Goal: Task Accomplishment & Management: Use online tool/utility

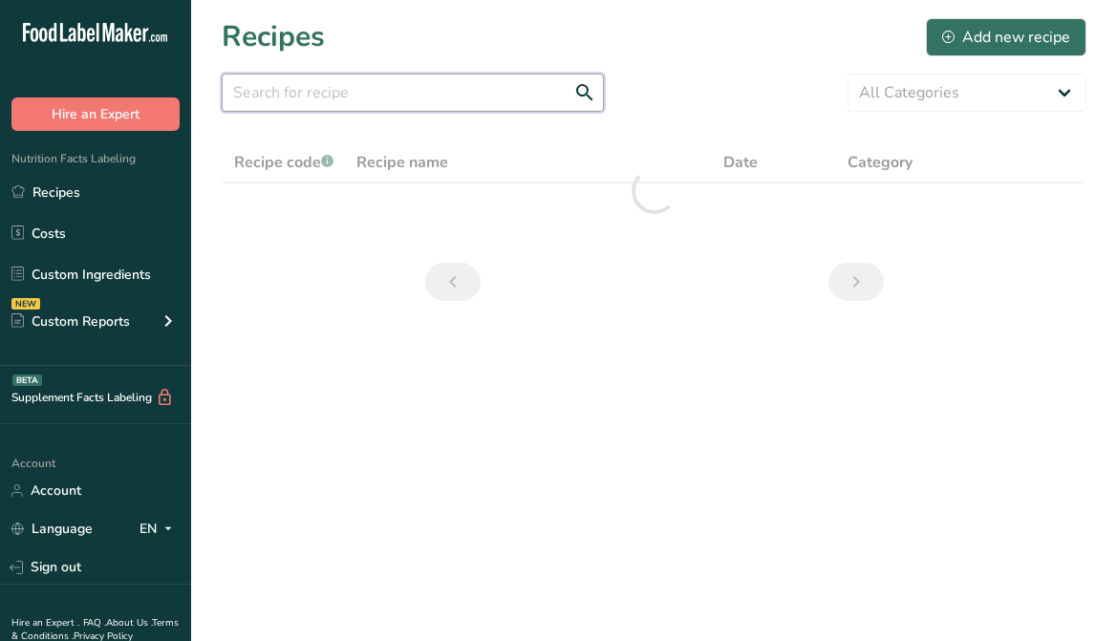
click at [389, 102] on input "text" at bounding box center [413, 93] width 382 height 38
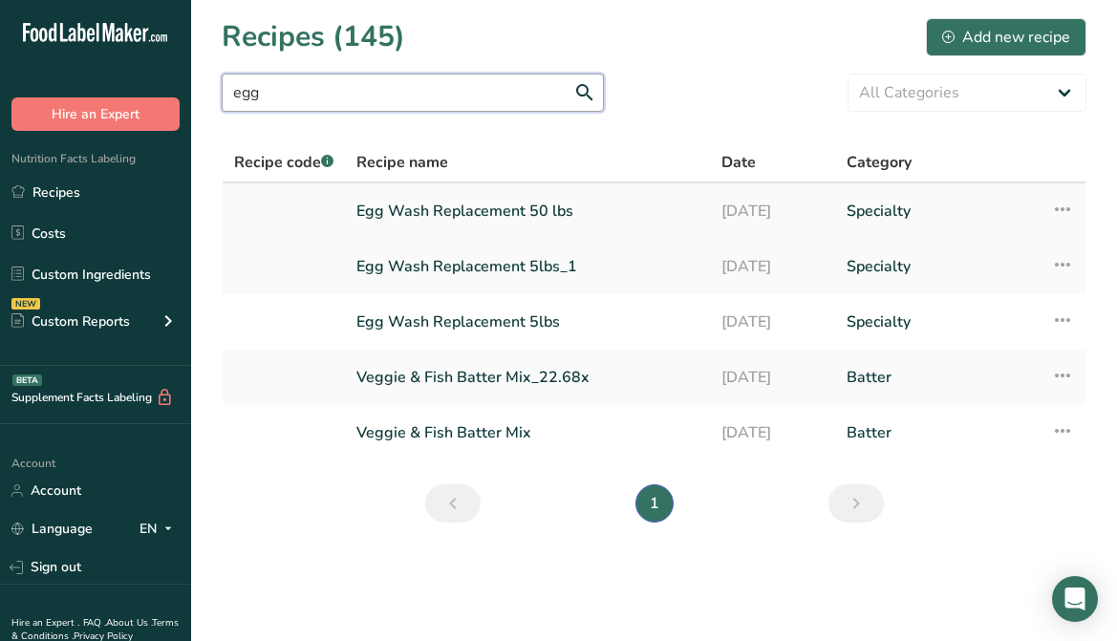
type input "egg"
click at [495, 211] on link "Egg Wash Replacement 50 lbs" at bounding box center [527, 211] width 342 height 40
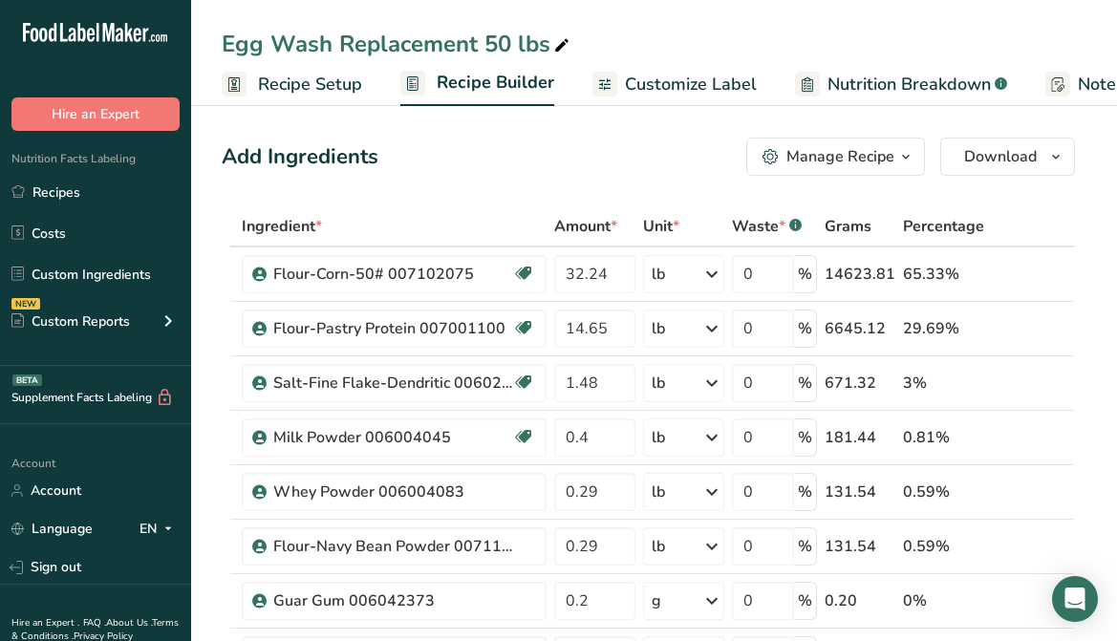
click at [710, 89] on span "Customize Label" at bounding box center [691, 85] width 132 height 26
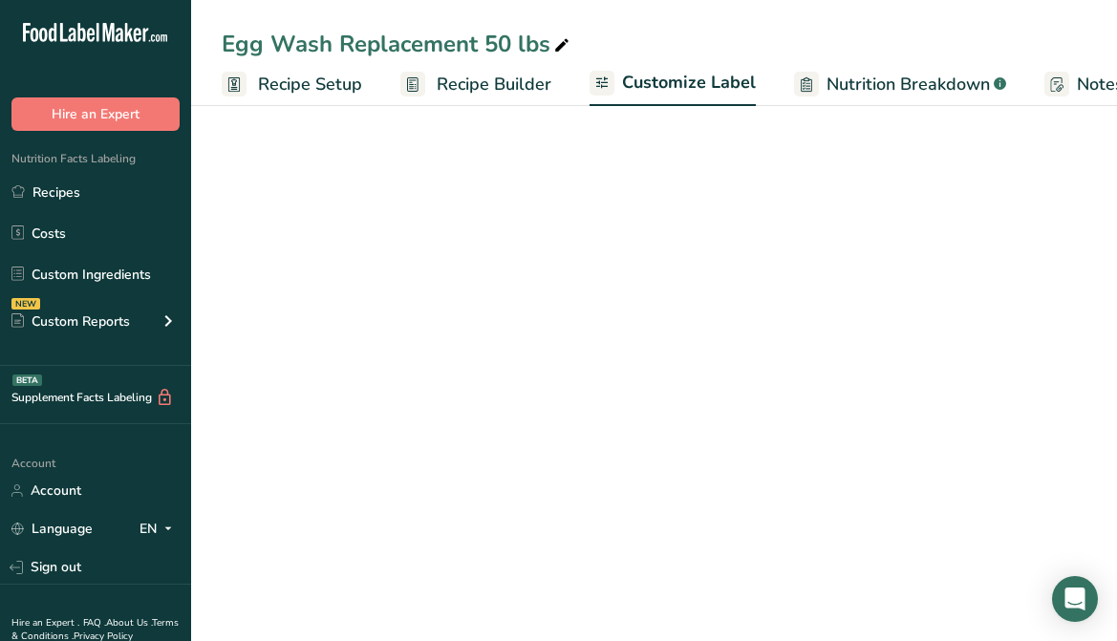
scroll to position [0, 353]
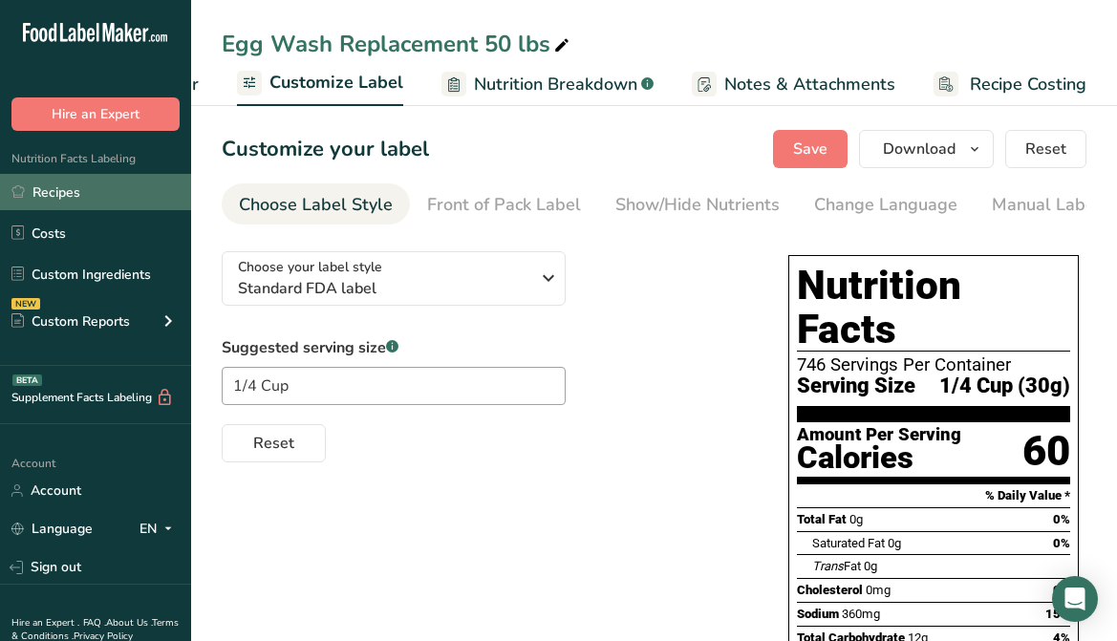
click at [75, 189] on link "Recipes" at bounding box center [95, 192] width 191 height 36
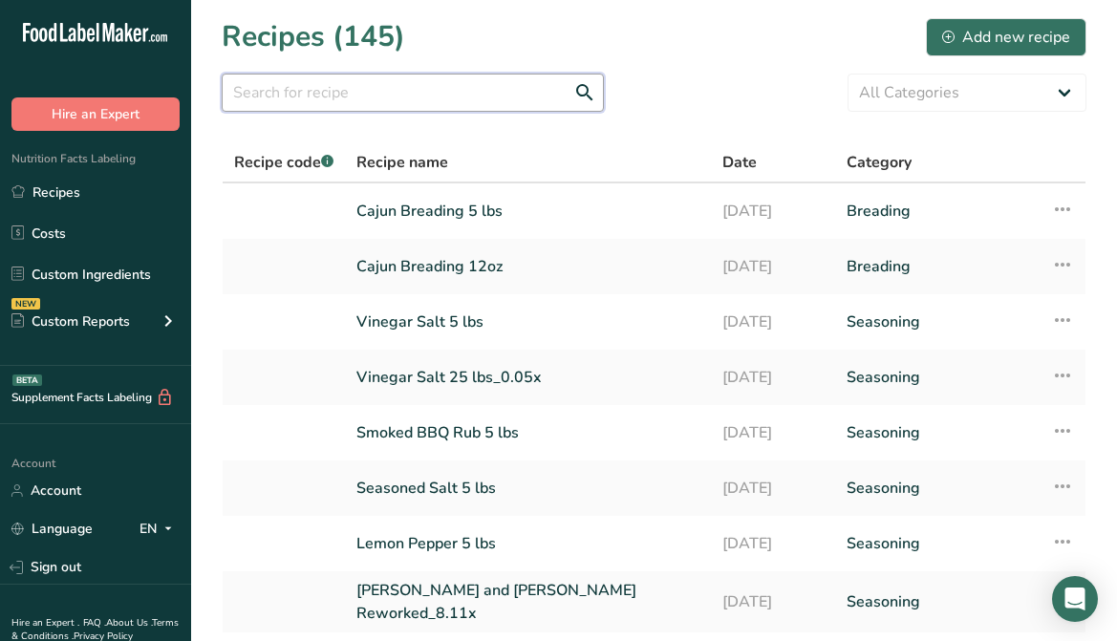
click at [436, 92] on input "text" at bounding box center [413, 93] width 382 height 38
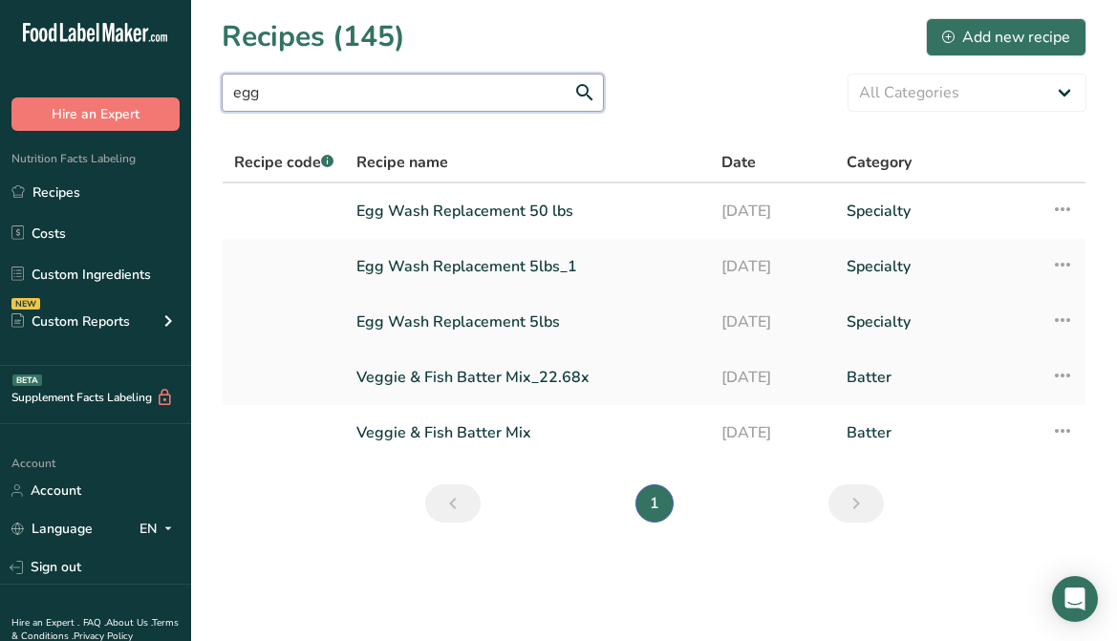
type input "egg"
click at [514, 325] on link "Egg Wash Replacement 5lbs" at bounding box center [527, 322] width 342 height 40
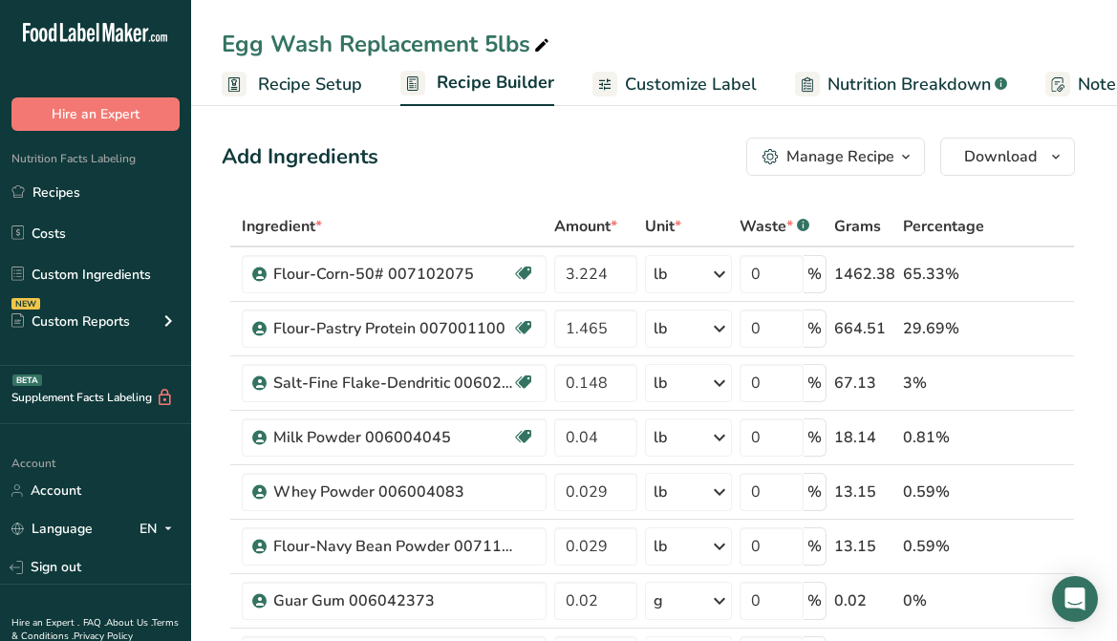
click at [688, 93] on span "Customize Label" at bounding box center [691, 85] width 132 height 26
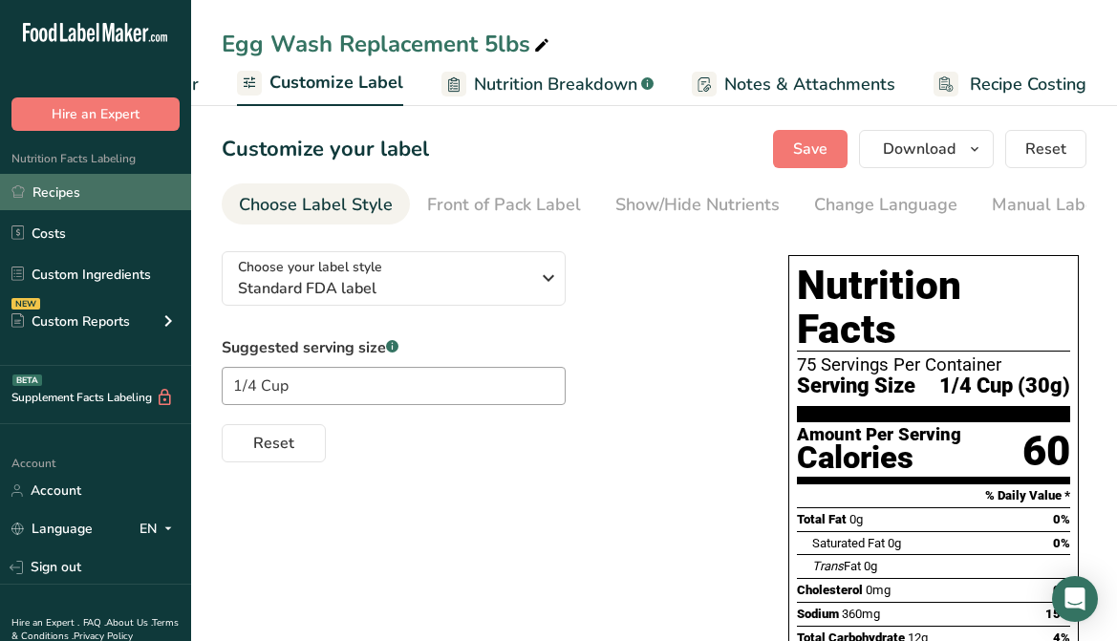
click at [60, 188] on link "Recipes" at bounding box center [95, 192] width 191 height 36
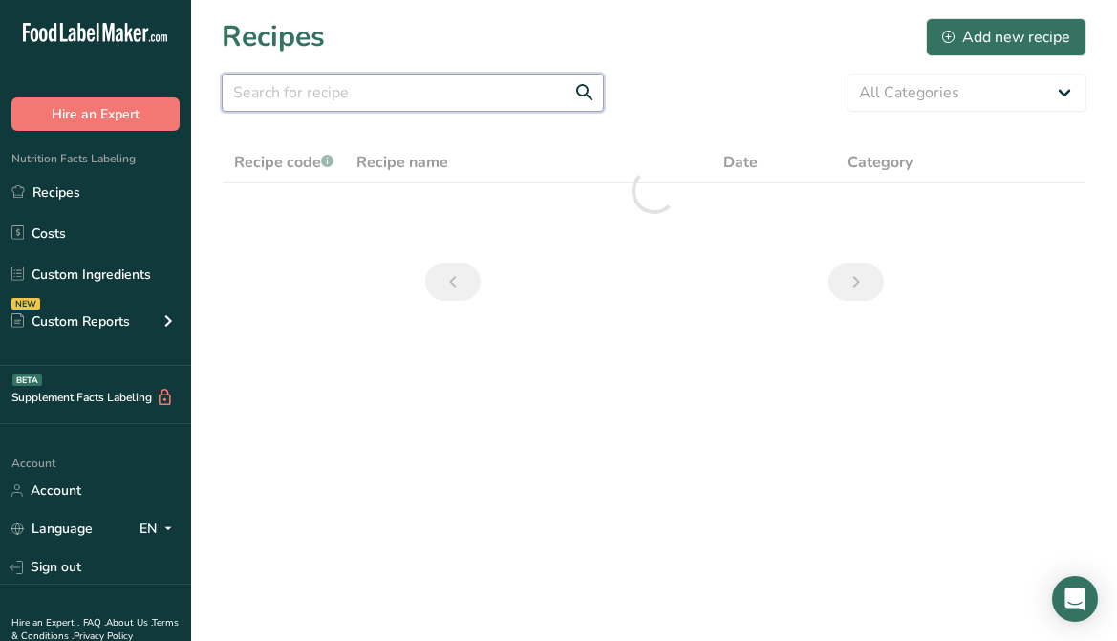
click at [405, 104] on input "text" at bounding box center [413, 93] width 382 height 38
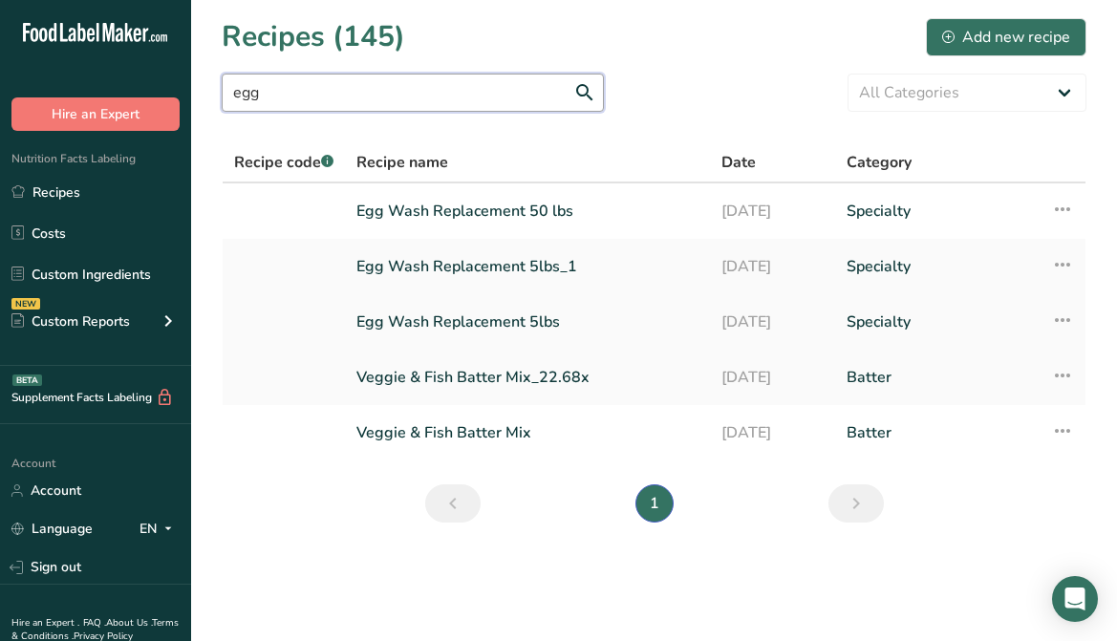
type input "egg"
click at [494, 322] on link "Egg Wash Replacement 5lbs" at bounding box center [527, 322] width 342 height 40
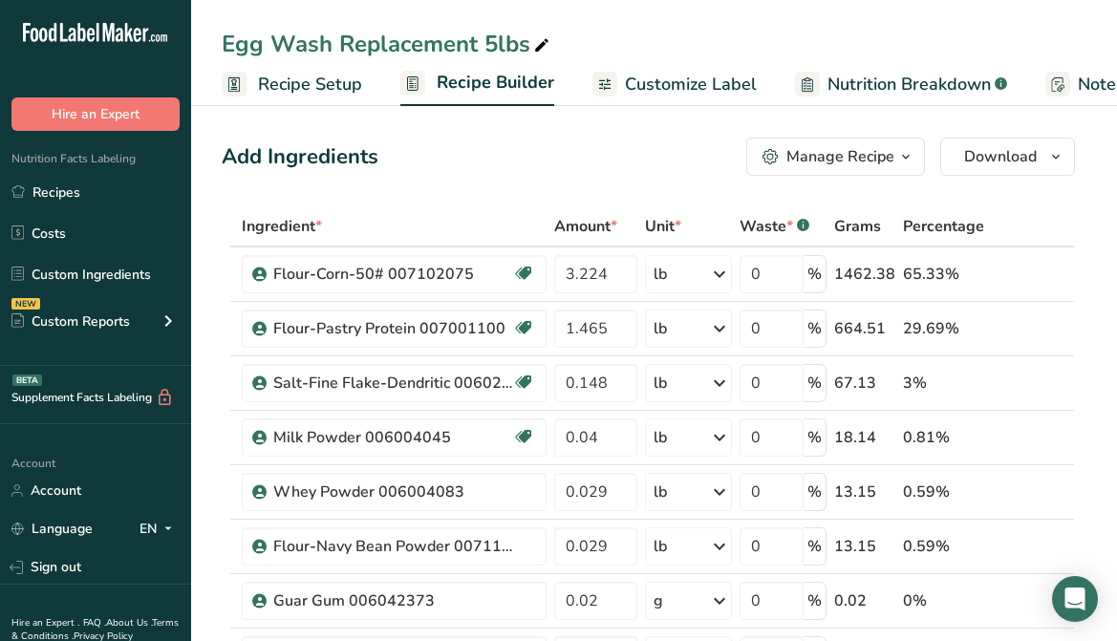
click at [615, 85] on link "Customize Label" at bounding box center [674, 84] width 164 height 43
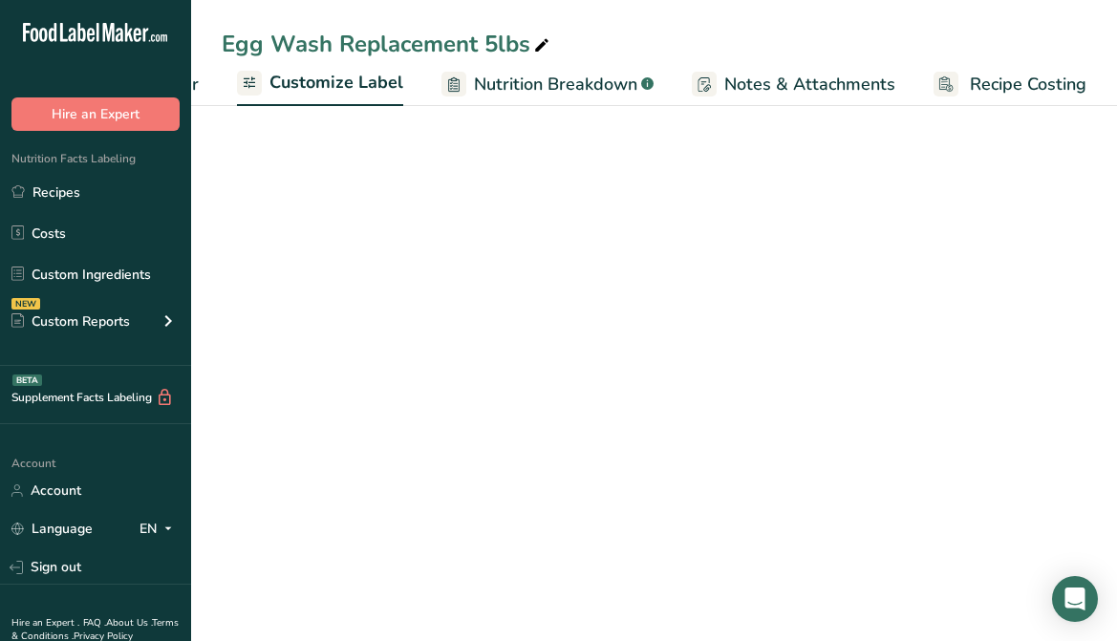
click at [628, 77] on span "Nutrition Breakdown" at bounding box center [555, 85] width 163 height 26
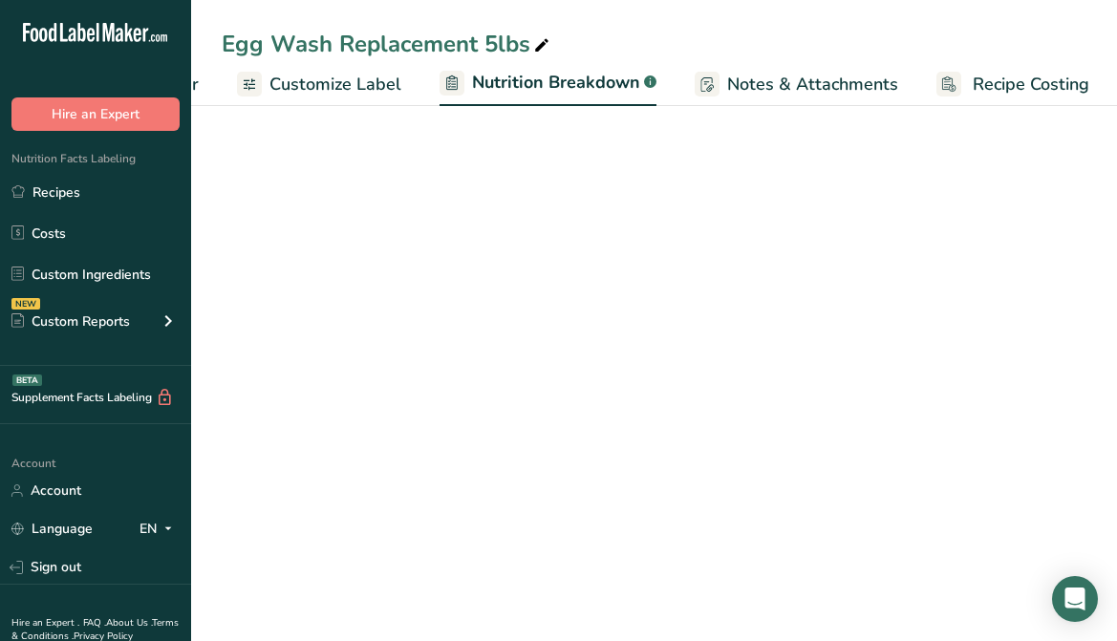
scroll to position [0, 354]
click at [354, 82] on span "Customize Label" at bounding box center [334, 85] width 132 height 26
select select "Calories"
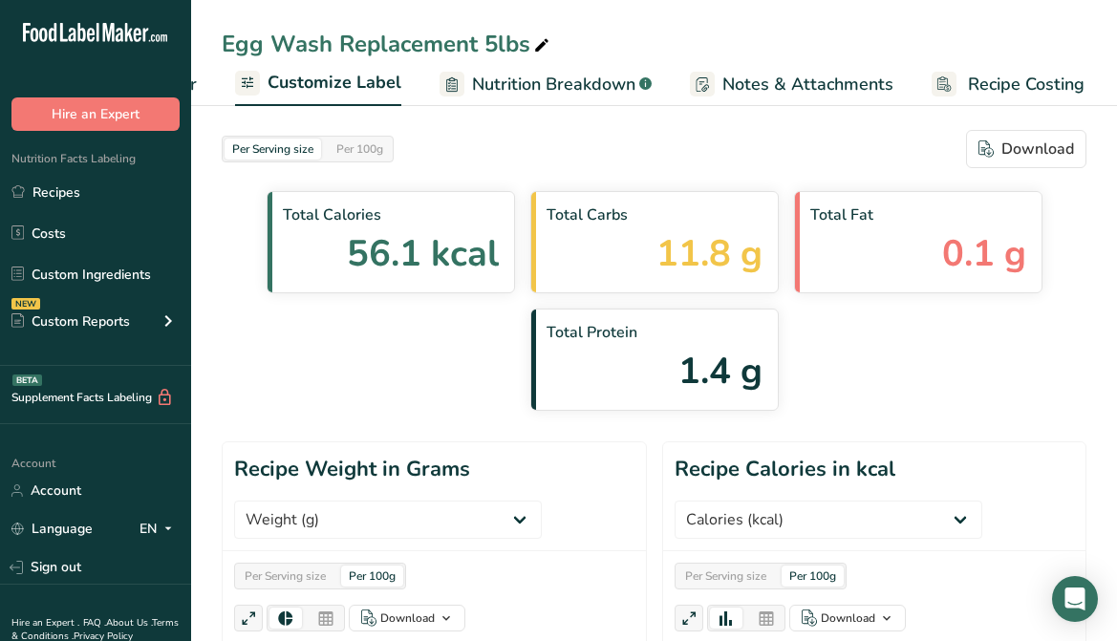
scroll to position [0, 353]
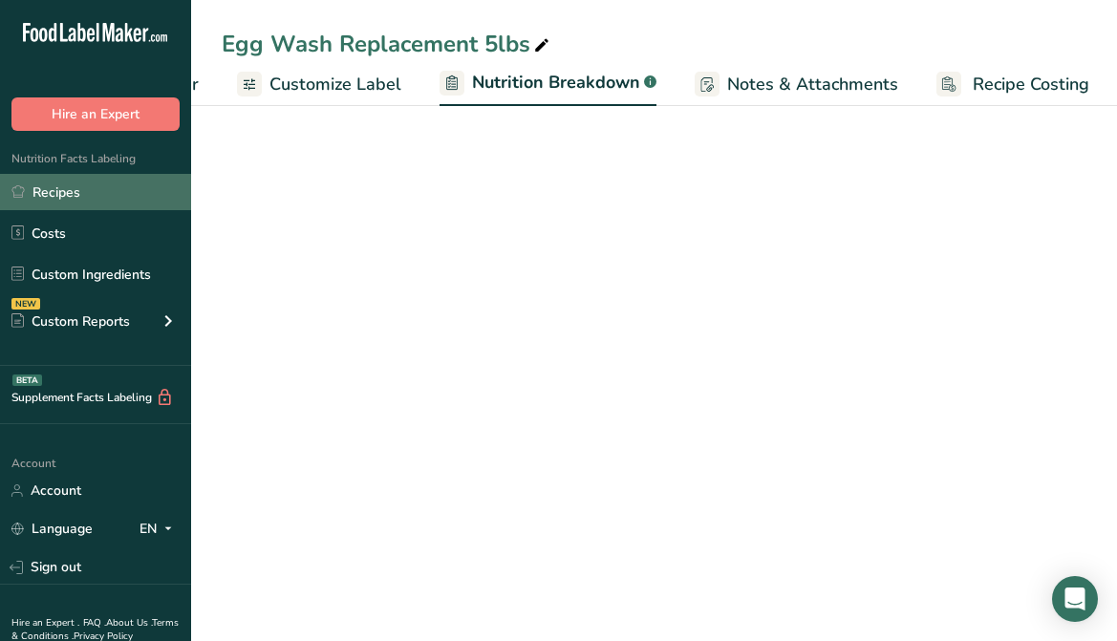
click at [62, 190] on link "Recipes" at bounding box center [95, 192] width 191 height 36
select select "Calories"
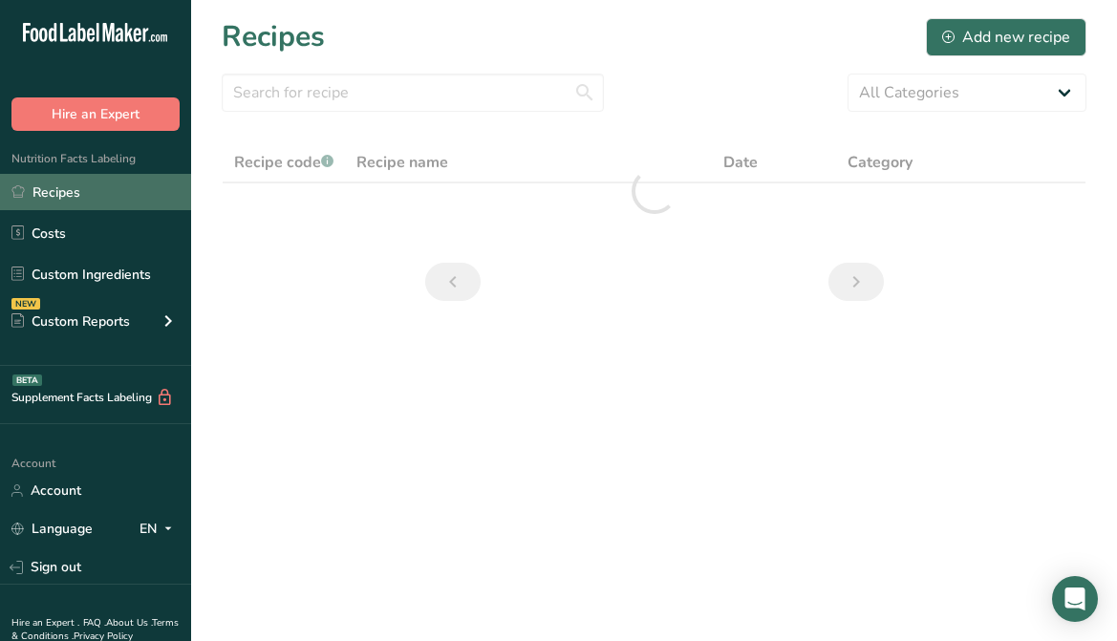
click at [60, 188] on link "Recipes" at bounding box center [95, 192] width 191 height 36
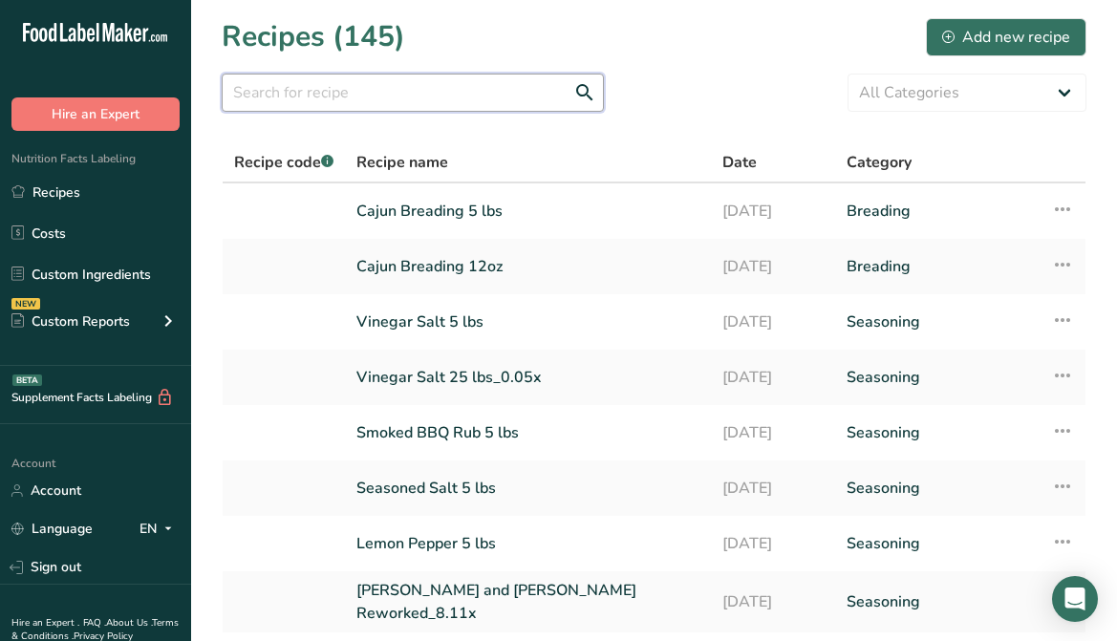
click at [445, 93] on input "text" at bounding box center [413, 93] width 382 height 38
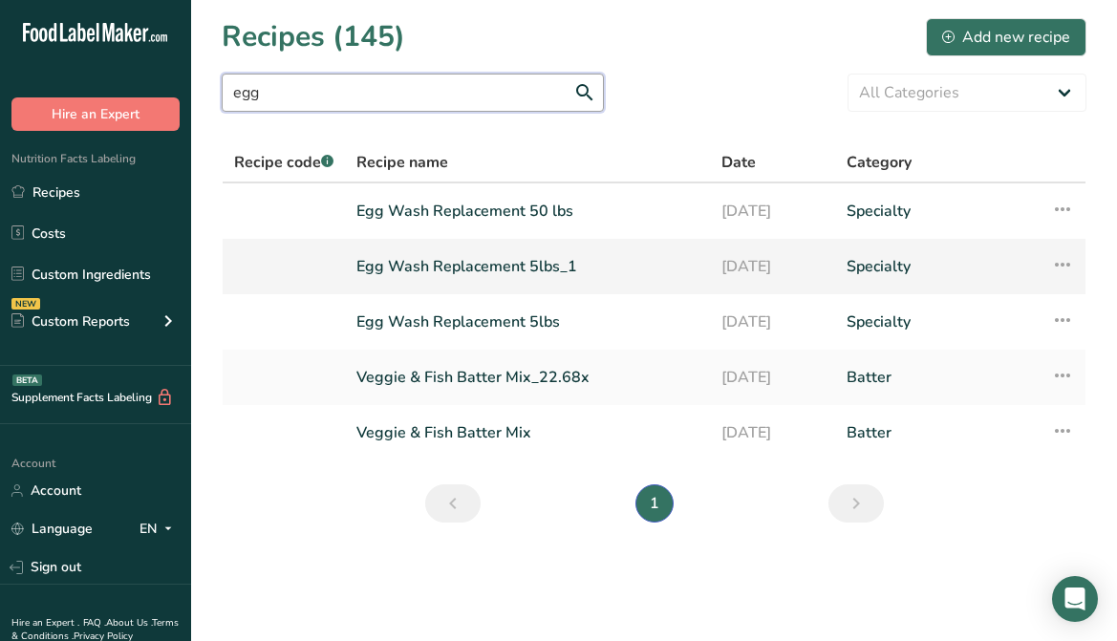
type input "egg"
click at [461, 279] on link "Egg Wash Replacement 5lbs_1" at bounding box center [527, 267] width 342 height 40
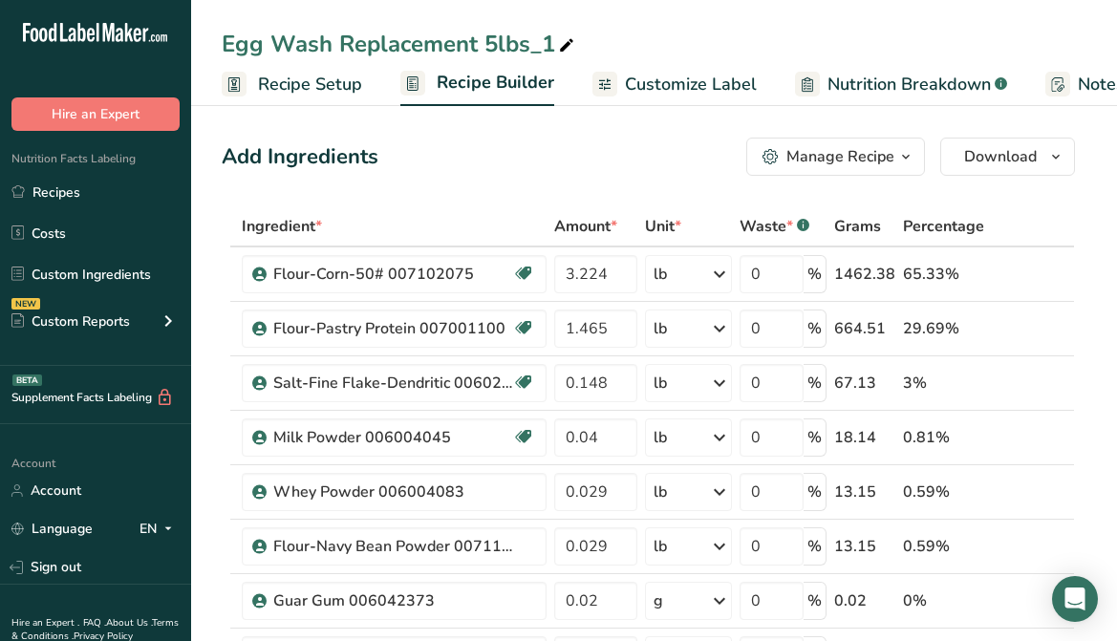
click at [915, 157] on span "button" at bounding box center [905, 156] width 23 height 23
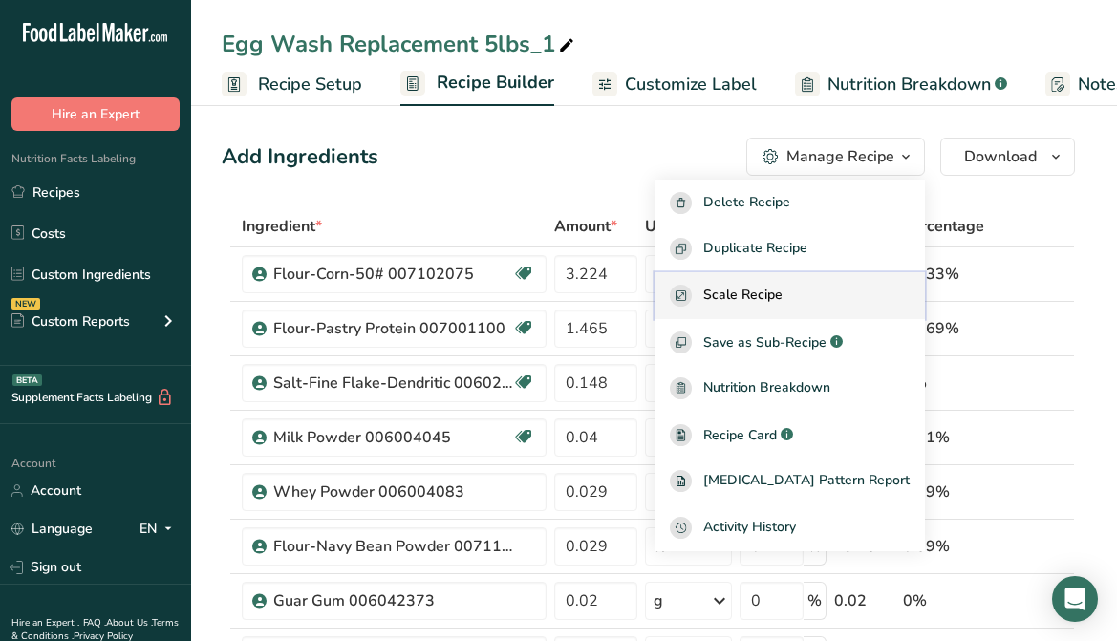
click at [818, 295] on div "Scale Recipe" at bounding box center [790, 296] width 240 height 22
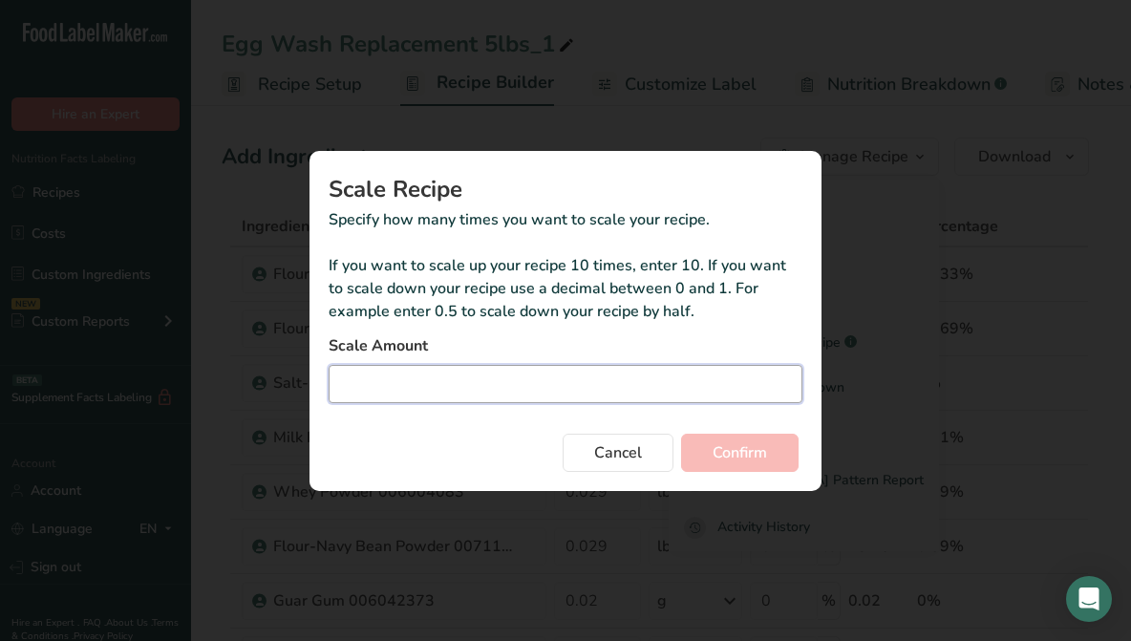
click at [434, 377] on input "Duplicate recipe modal" at bounding box center [566, 384] width 474 height 38
type input "0.013"
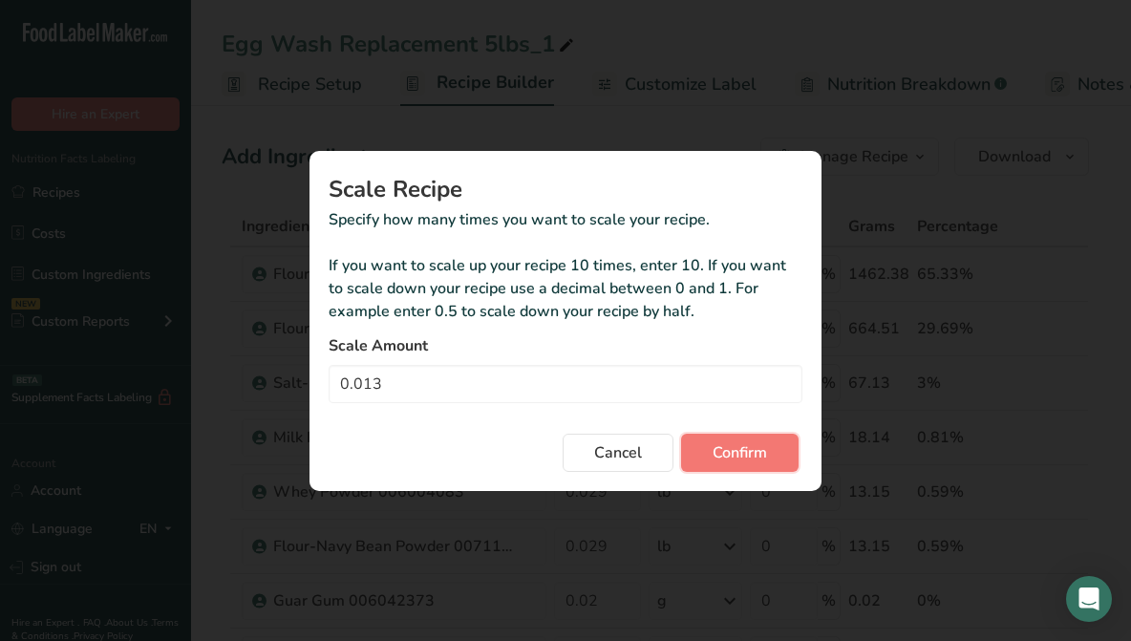
click at [748, 449] on span "Confirm" at bounding box center [740, 452] width 54 height 23
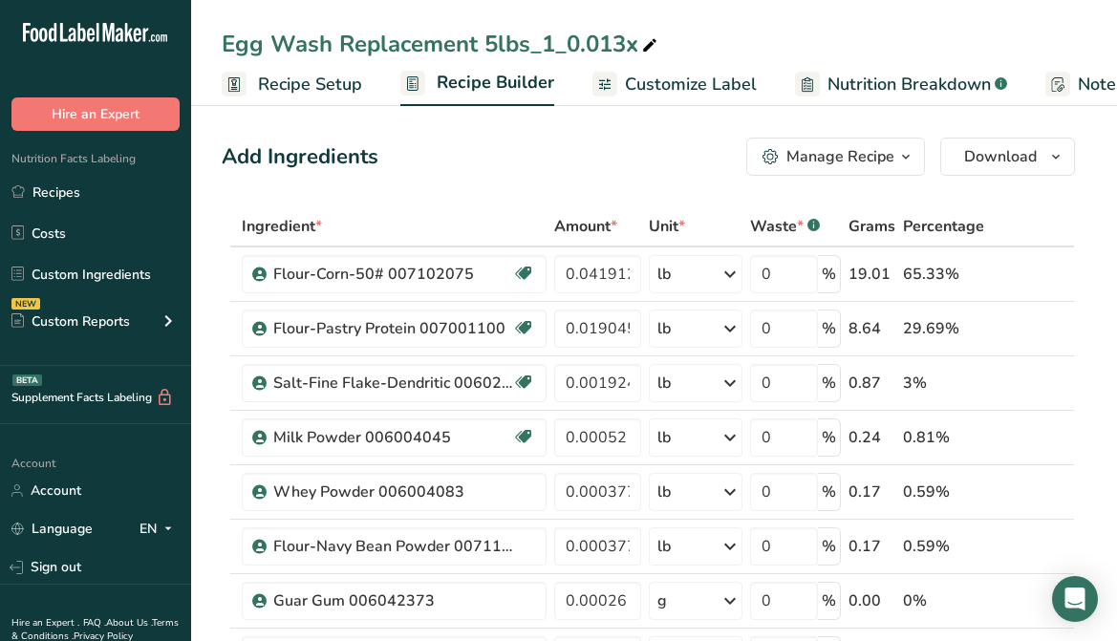
click at [891, 161] on div "Manage Recipe" at bounding box center [840, 156] width 108 height 23
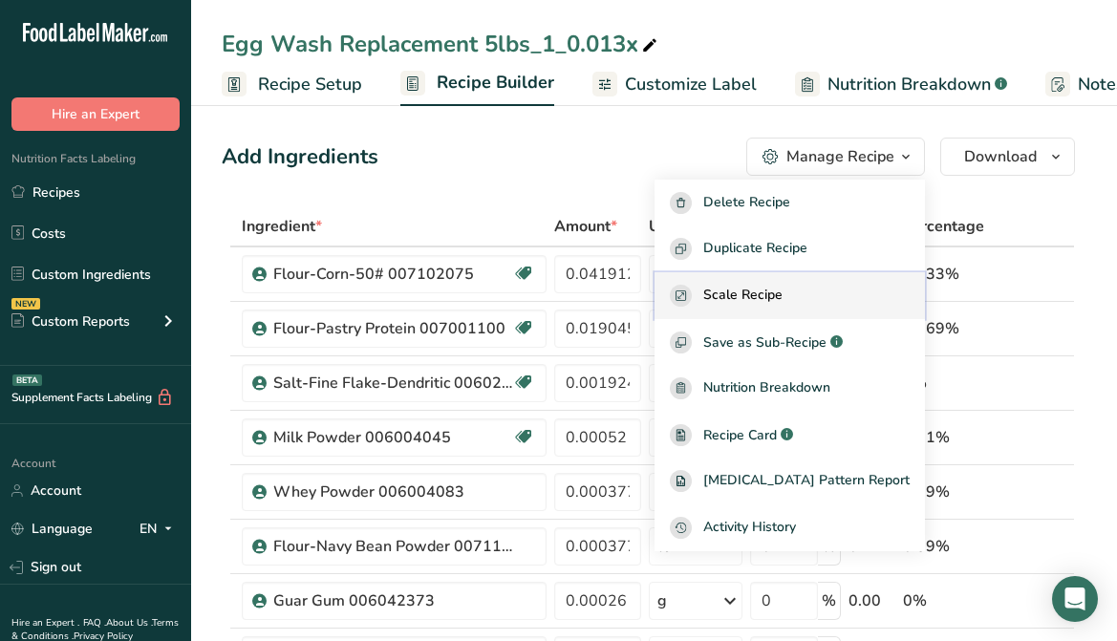
click at [837, 287] on div "Scale Recipe" at bounding box center [790, 296] width 240 height 22
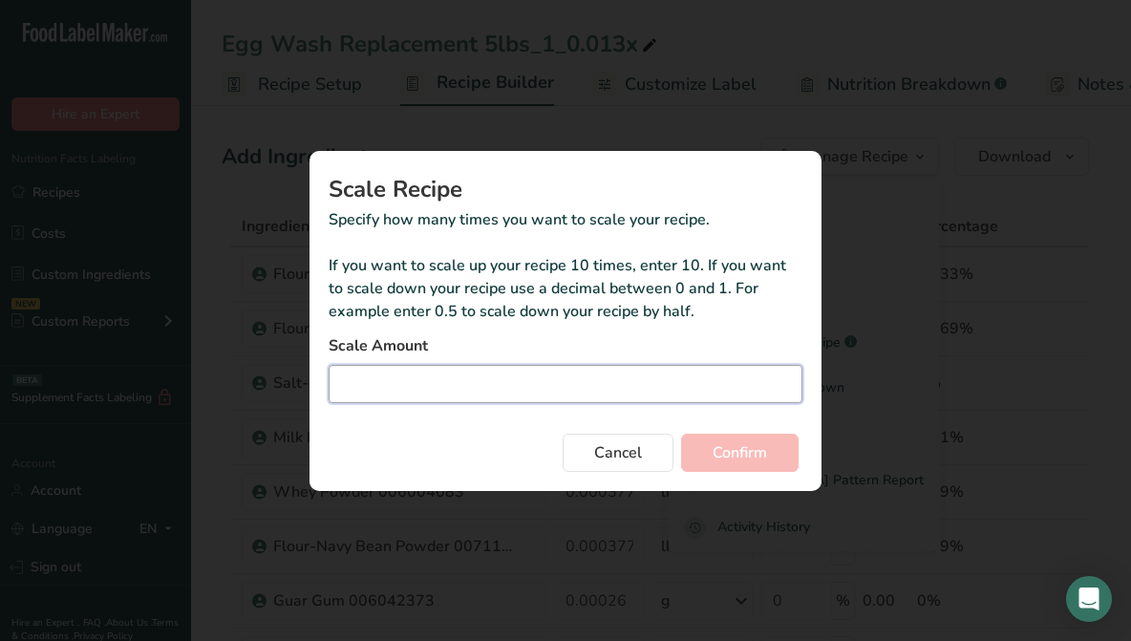
click at [544, 382] on input "Duplicate recipe modal" at bounding box center [566, 384] width 474 height 38
click at [338, 383] on input "9" at bounding box center [566, 384] width 474 height 38
type input "77.932"
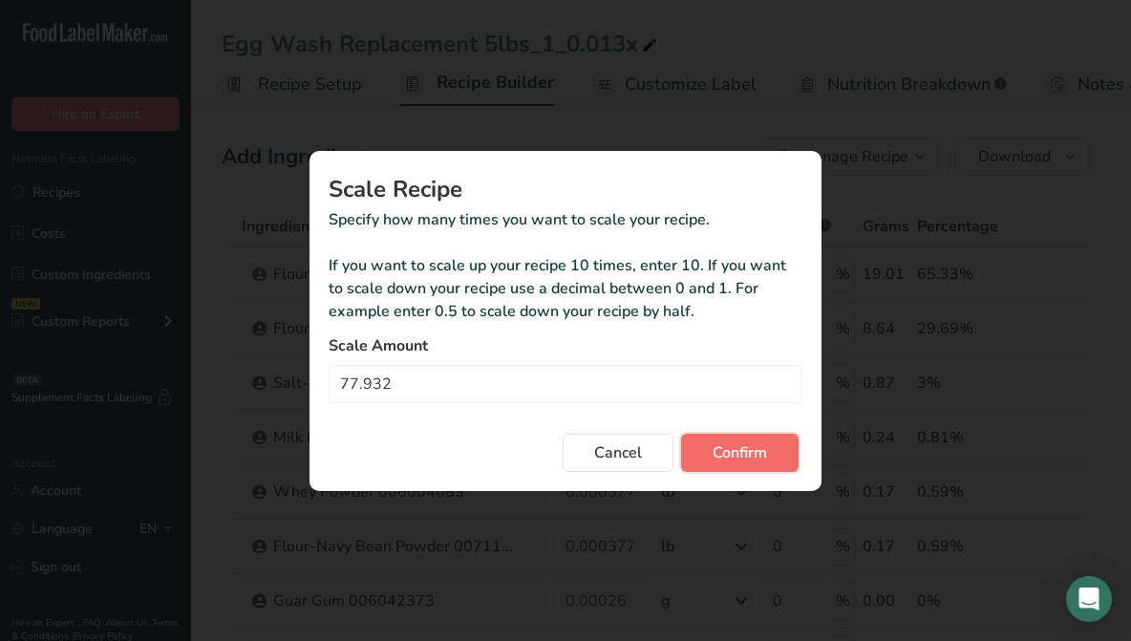
click at [762, 451] on span "Confirm" at bounding box center [740, 452] width 54 height 23
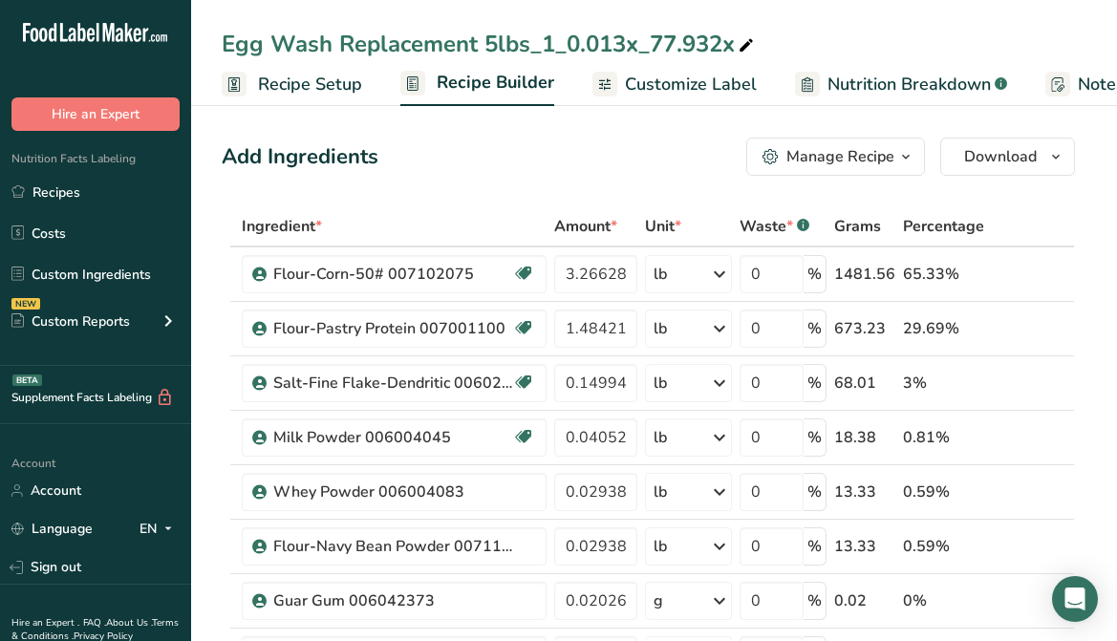
click at [740, 52] on icon at bounding box center [746, 45] width 17 height 27
click at [732, 46] on div "Egg Wash Replacement 5lbs_1_0.013x_77.932x" at bounding box center [490, 44] width 536 height 34
click at [498, 45] on input "Egg Wash Replacement 5lbs" at bounding box center [654, 44] width 865 height 34
click at [552, 46] on input "Egg Wash Replacement 5 lbs" at bounding box center [654, 44] width 865 height 34
type input "Egg Wash Replacement 5 lbs"
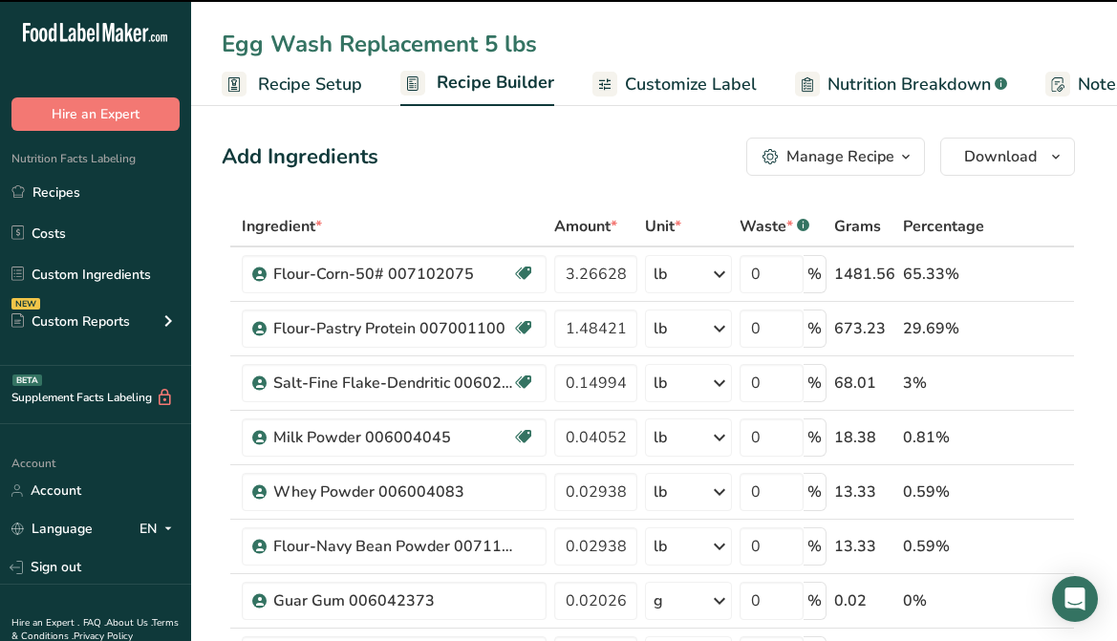
drag, startPoint x: 557, startPoint y: 159, endPoint x: 1061, endPoint y: 186, distance: 504.3
click at [557, 158] on div "Add Ingredients Manage Recipe Delete Recipe Duplicate Recipe Scale Recipe Save …" at bounding box center [648, 157] width 853 height 38
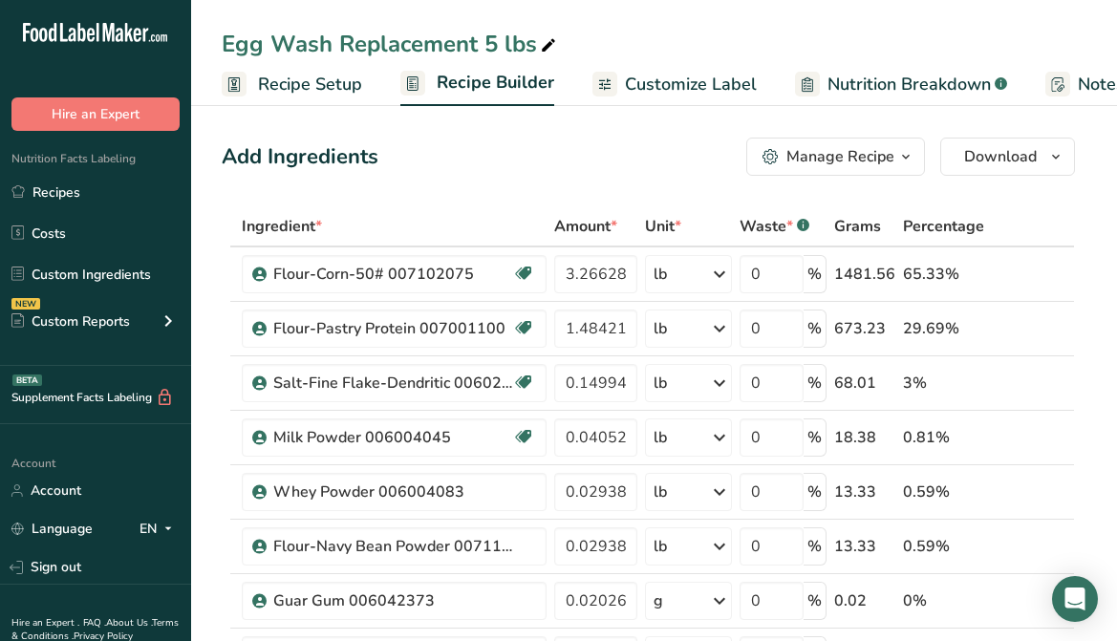
click at [709, 72] on span "Customize Label" at bounding box center [691, 85] width 132 height 26
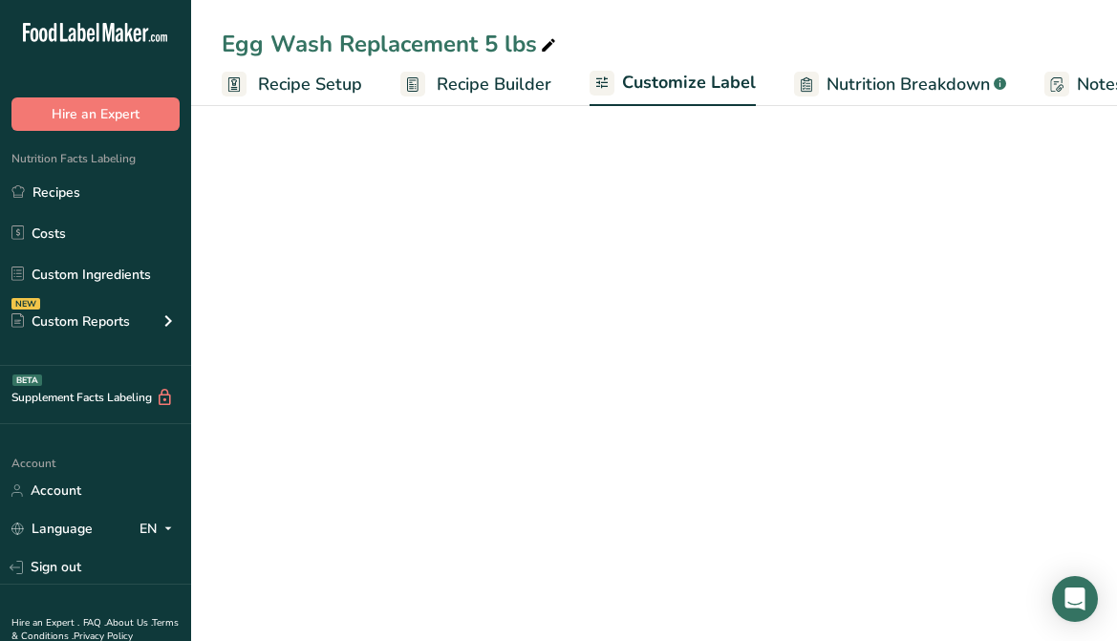
scroll to position [0, 353]
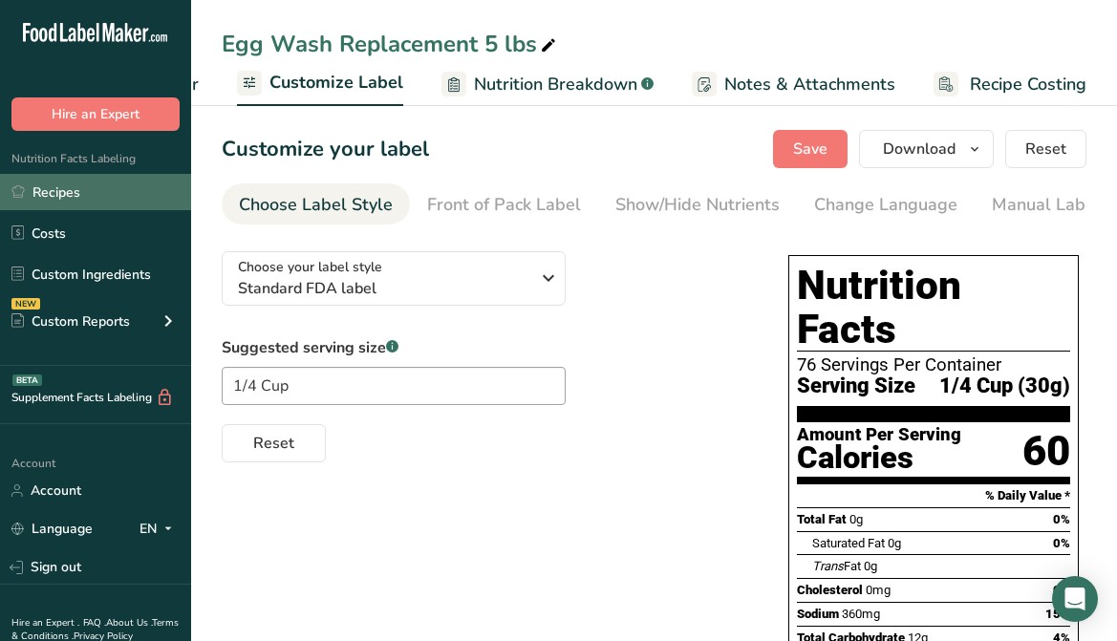
click at [68, 195] on link "Recipes" at bounding box center [95, 192] width 191 height 36
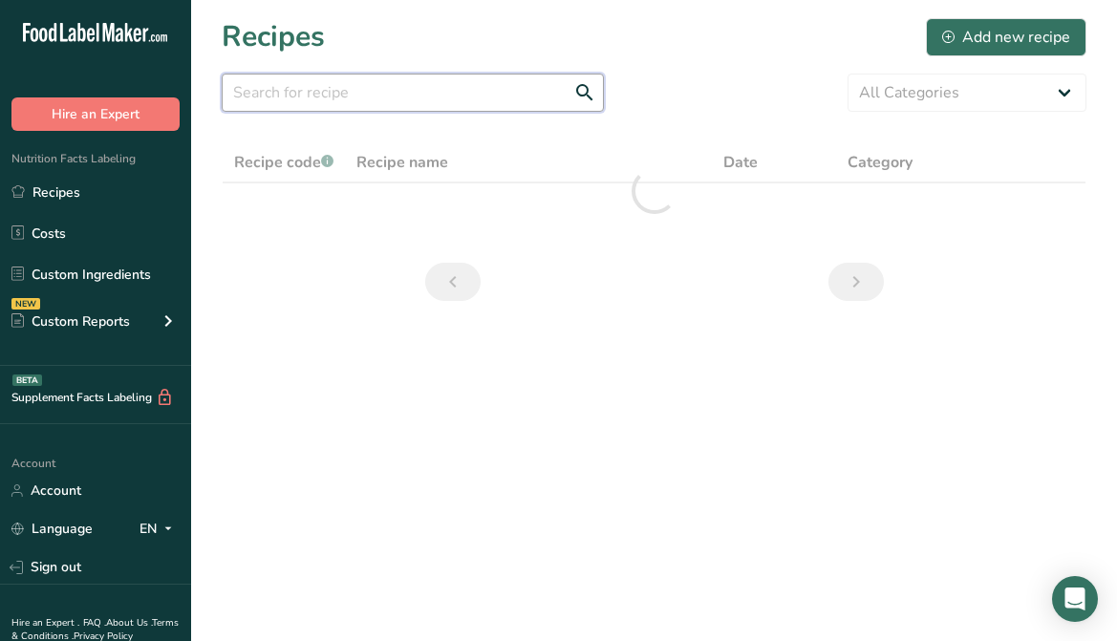
click at [402, 97] on input "text" at bounding box center [413, 93] width 382 height 38
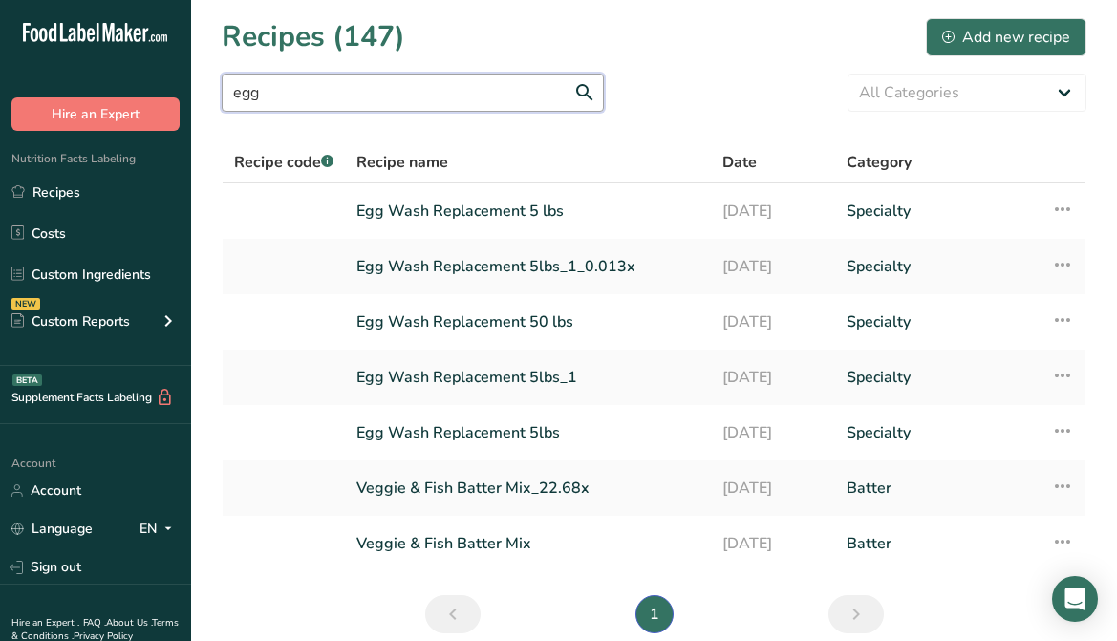
type input "egg"
click at [1065, 271] on icon at bounding box center [1062, 264] width 23 height 34
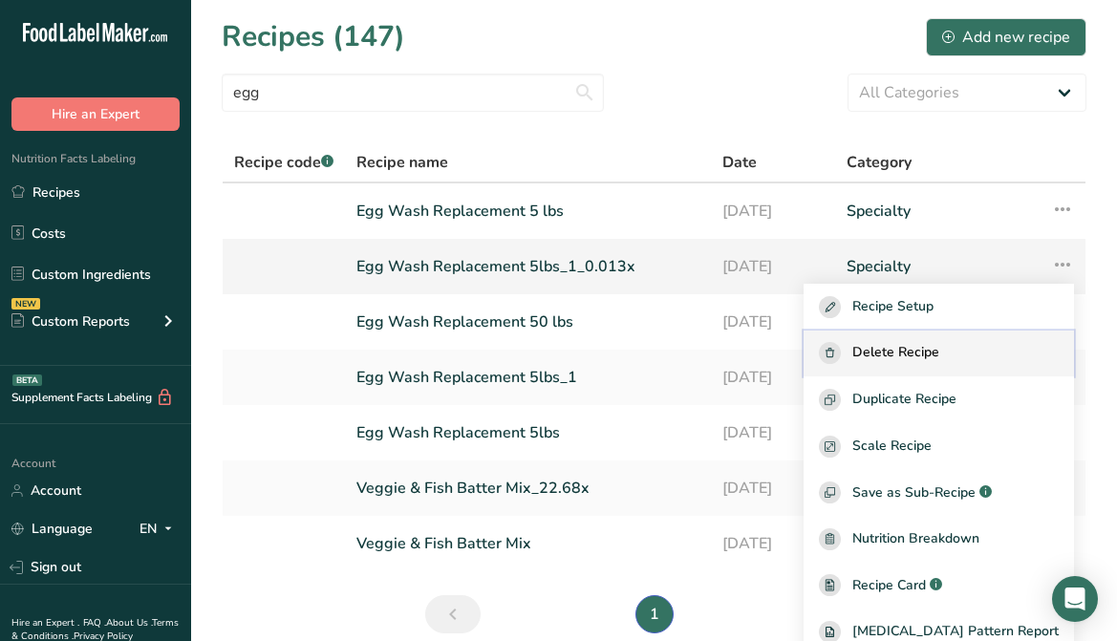
click at [927, 359] on span "Delete Recipe" at bounding box center [895, 353] width 87 height 22
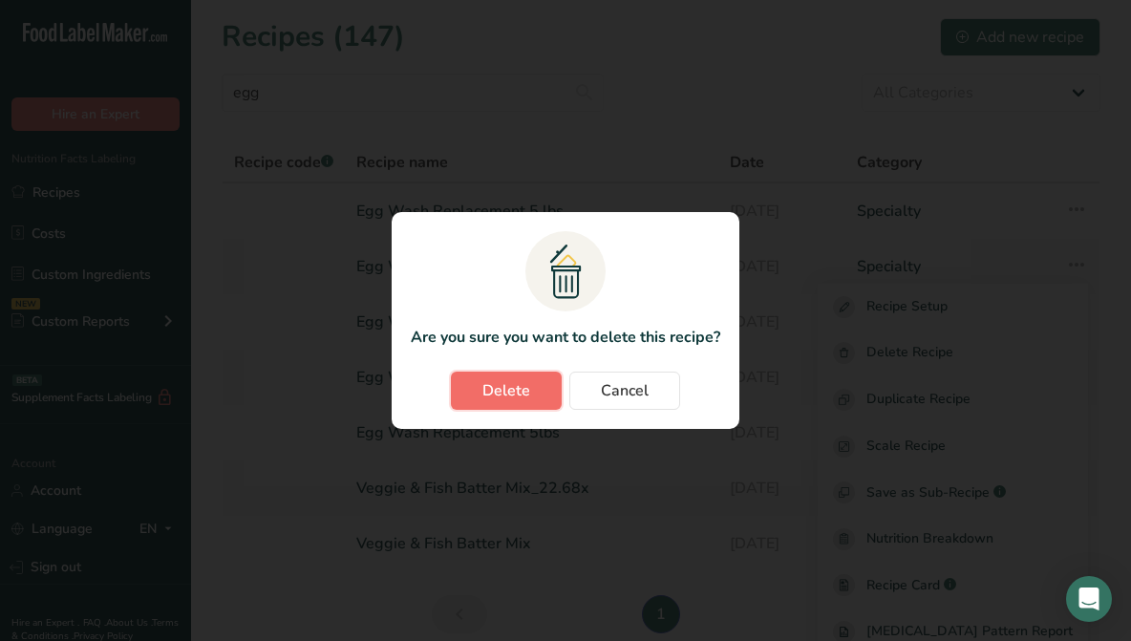
click at [555, 399] on button "Delete" at bounding box center [506, 391] width 111 height 38
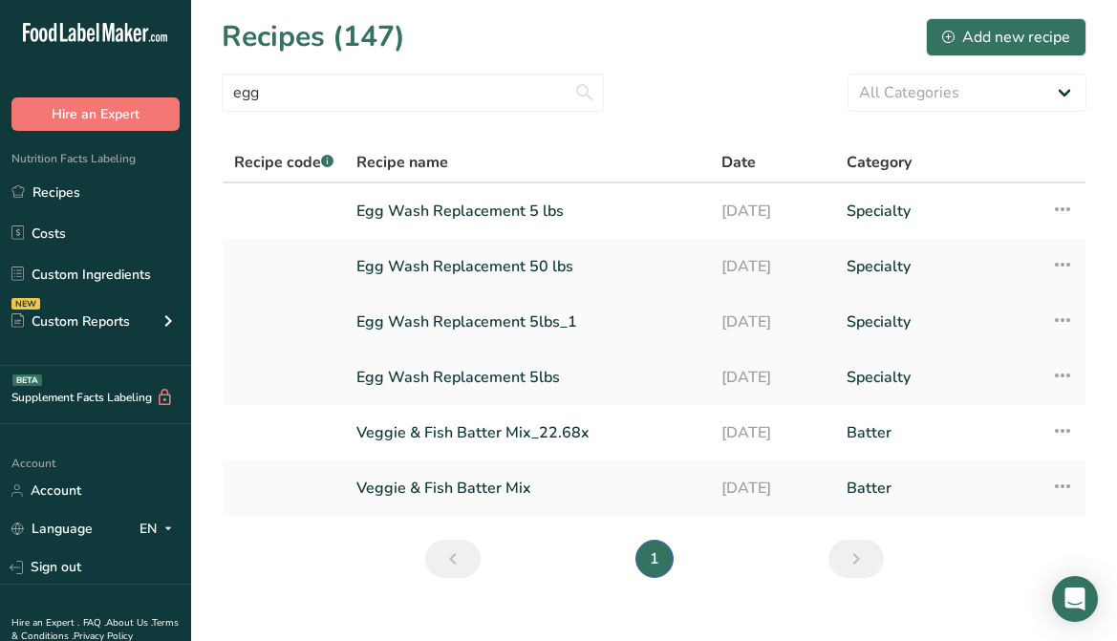
click at [1056, 324] on icon at bounding box center [1062, 320] width 23 height 34
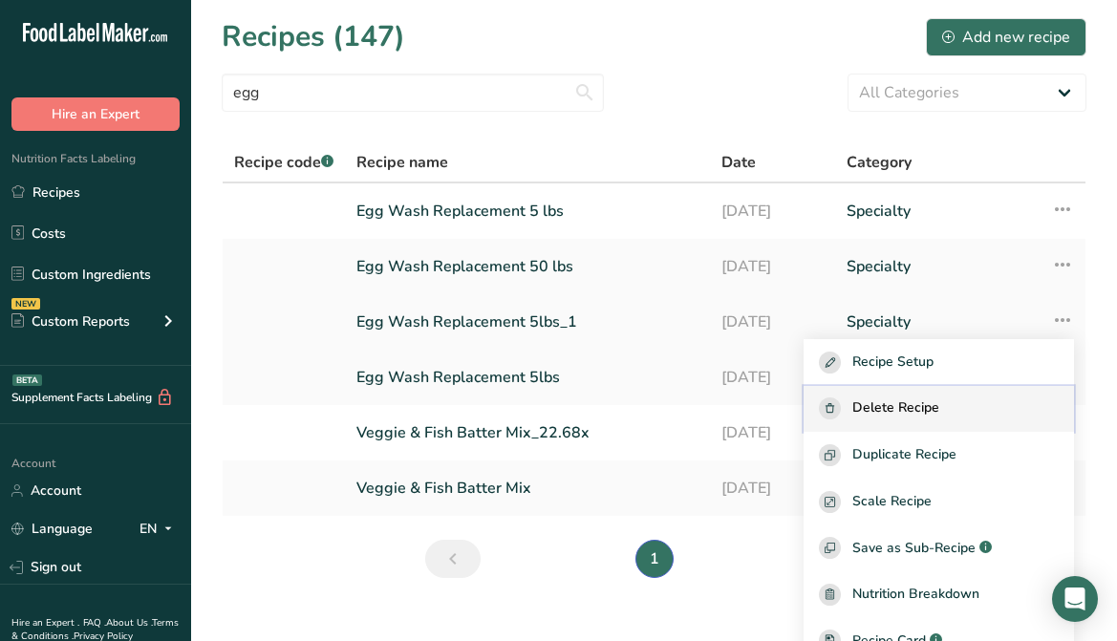
click at [939, 411] on span "Delete Recipe" at bounding box center [895, 408] width 87 height 22
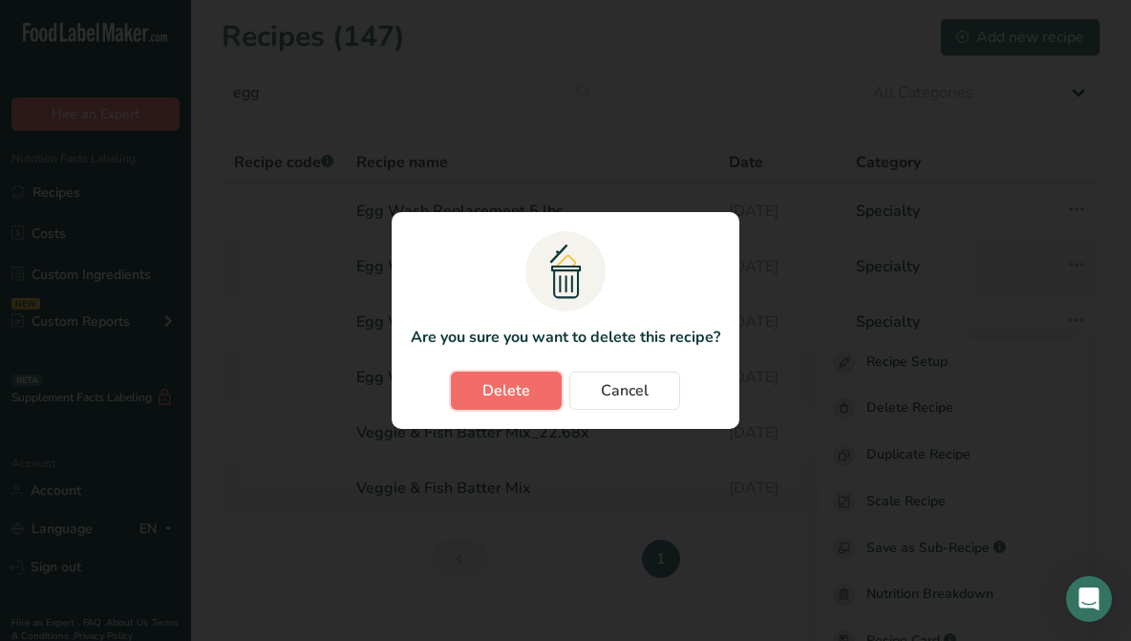
click at [509, 383] on span "Delete" at bounding box center [507, 390] width 48 height 23
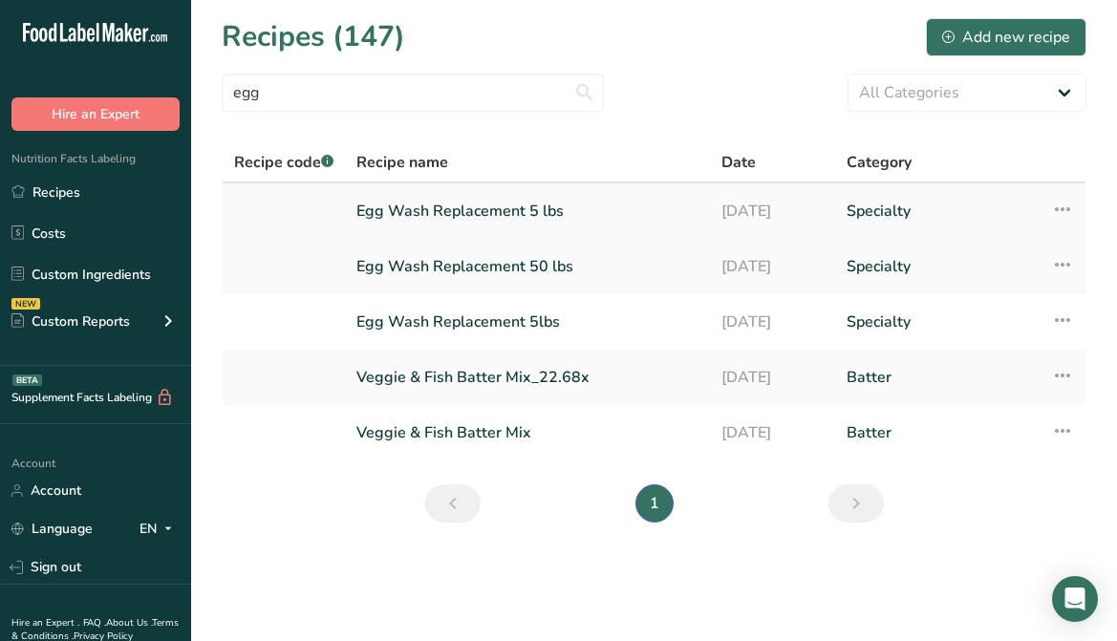
click at [517, 213] on link "Egg Wash Replacement 5 lbs" at bounding box center [527, 211] width 342 height 40
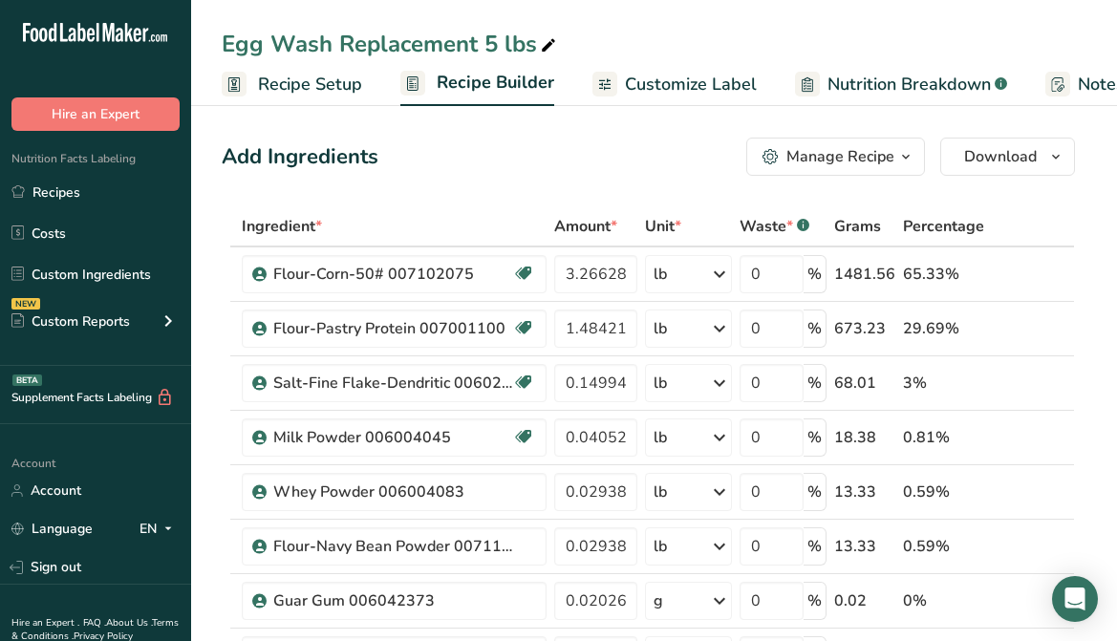
click at [663, 77] on span "Customize Label" at bounding box center [691, 85] width 132 height 26
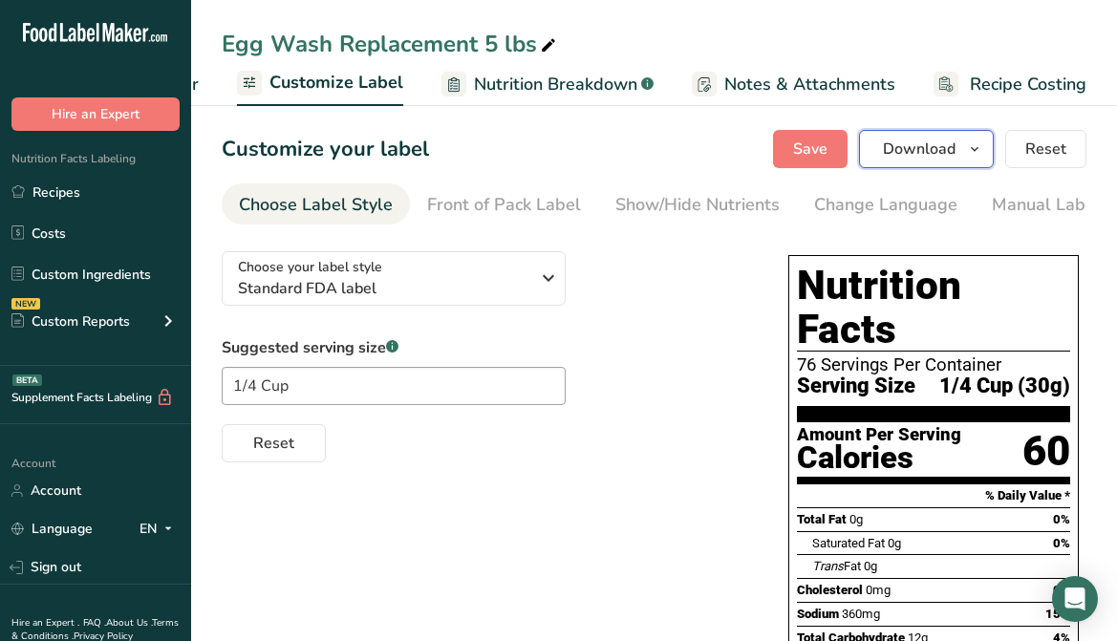
click at [971, 152] on icon "button" at bounding box center [974, 150] width 15 height 24
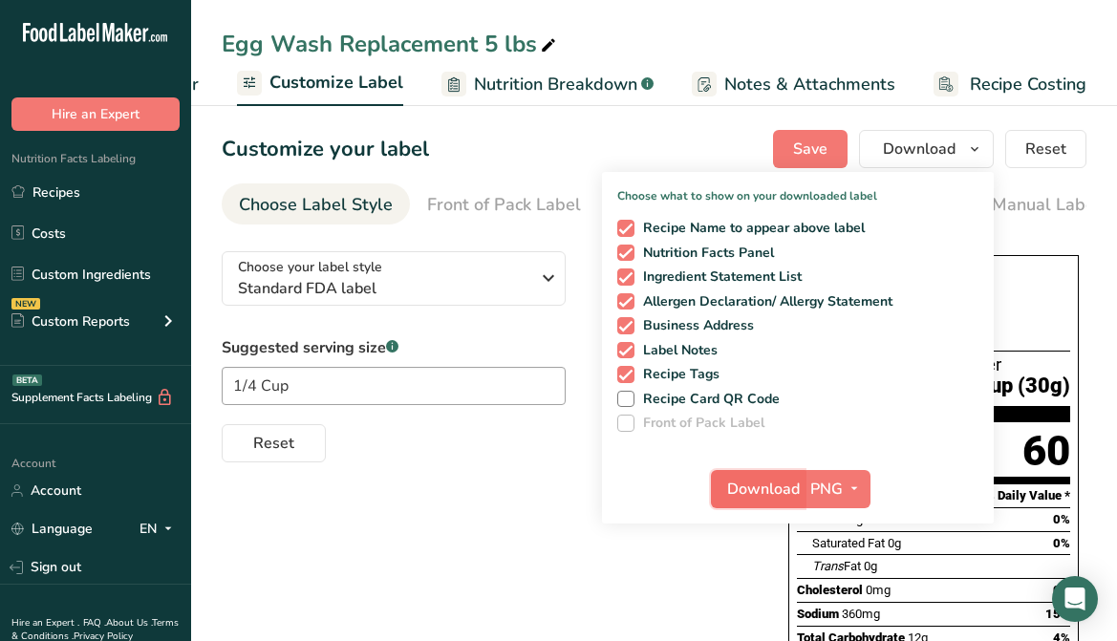
click at [783, 487] on span "Download" at bounding box center [763, 489] width 73 height 23
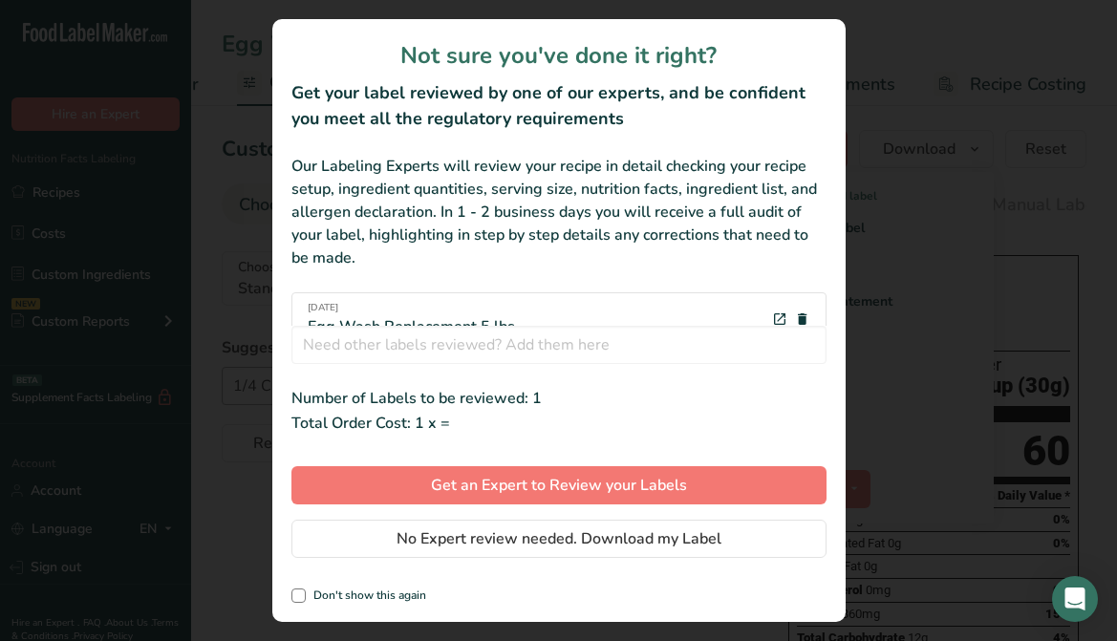
scroll to position [0, 338]
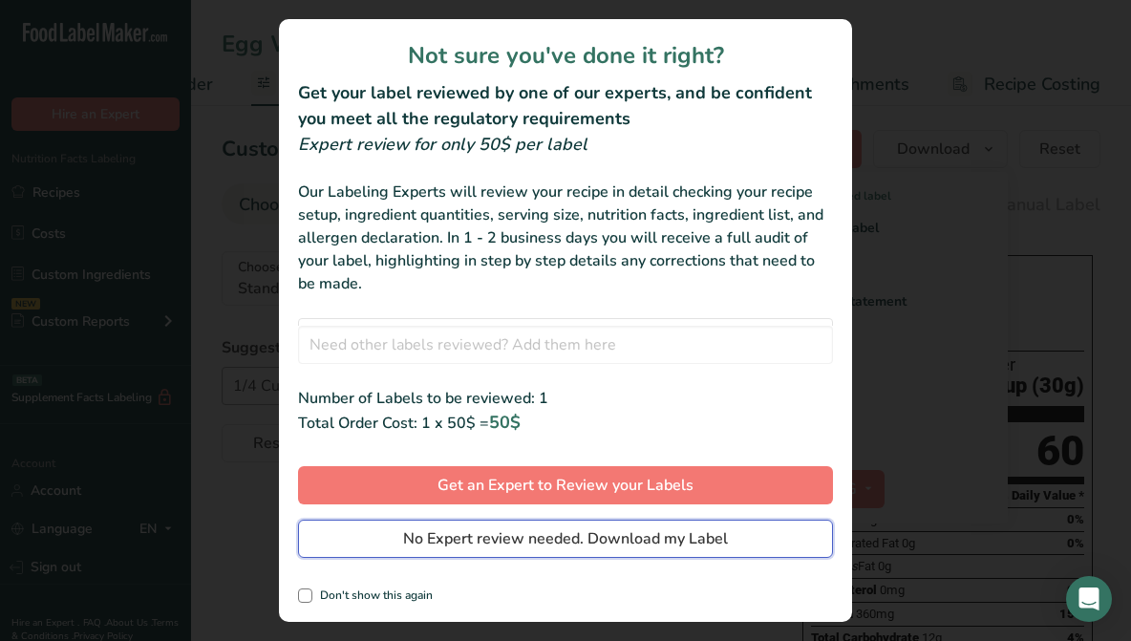
click at [779, 552] on button "No Expert review needed. Download my Label" at bounding box center [565, 539] width 535 height 38
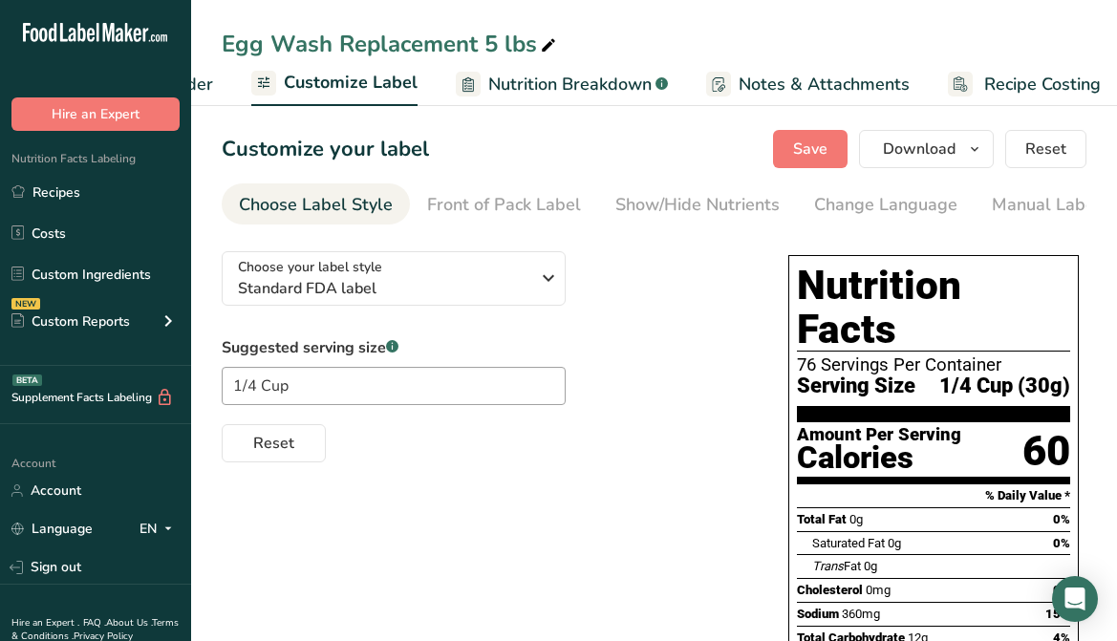
click at [374, 511] on div "Choose your label style Standard FDA label USA (FDA) Standard FDA label Tabular…" at bounding box center [654, 635] width 865 height 798
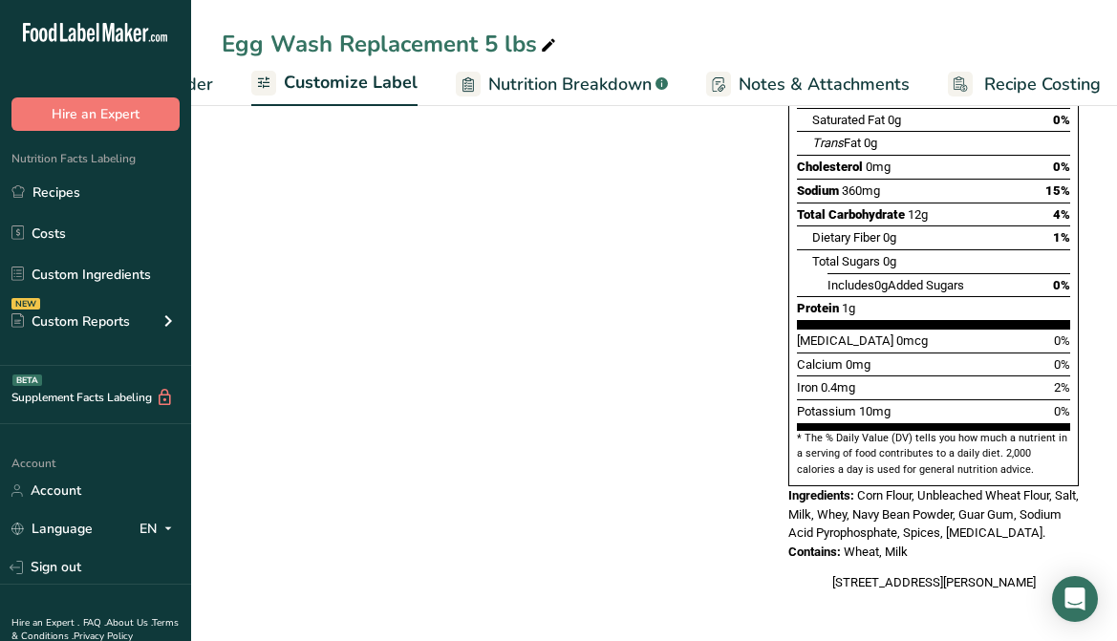
scroll to position [0, 0]
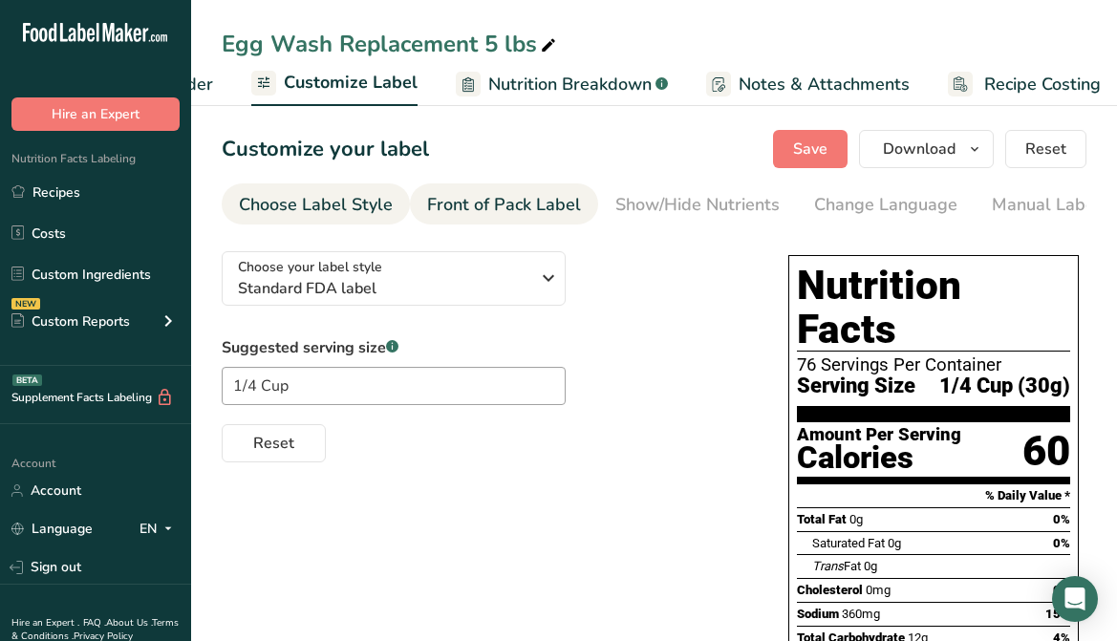
click at [496, 219] on link "Front of Pack Label" at bounding box center [504, 204] width 154 height 43
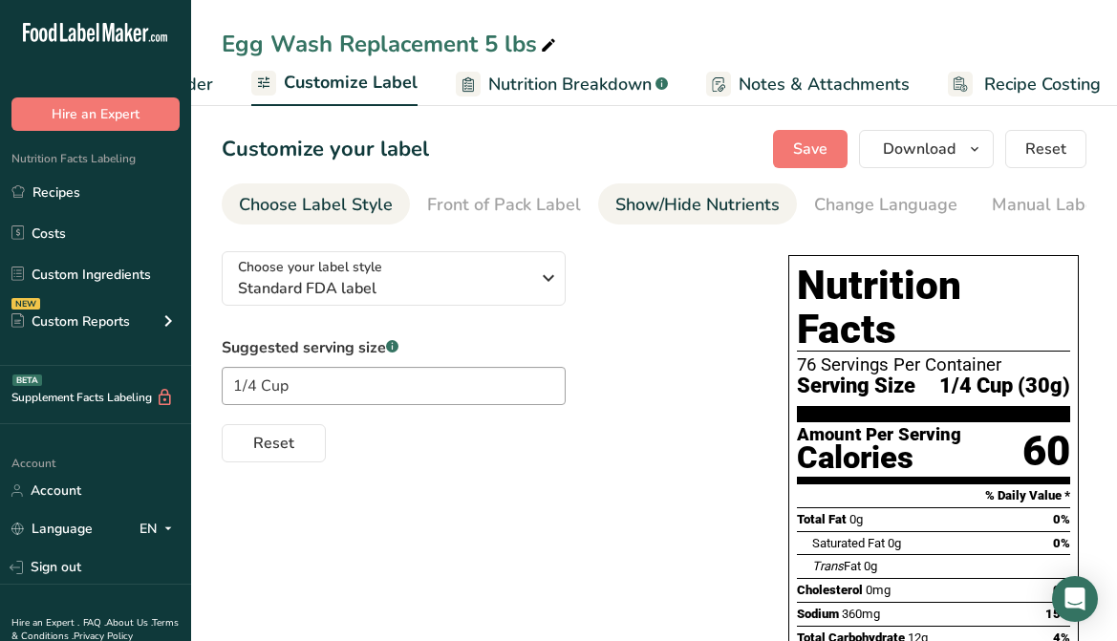
scroll to position [0, 185]
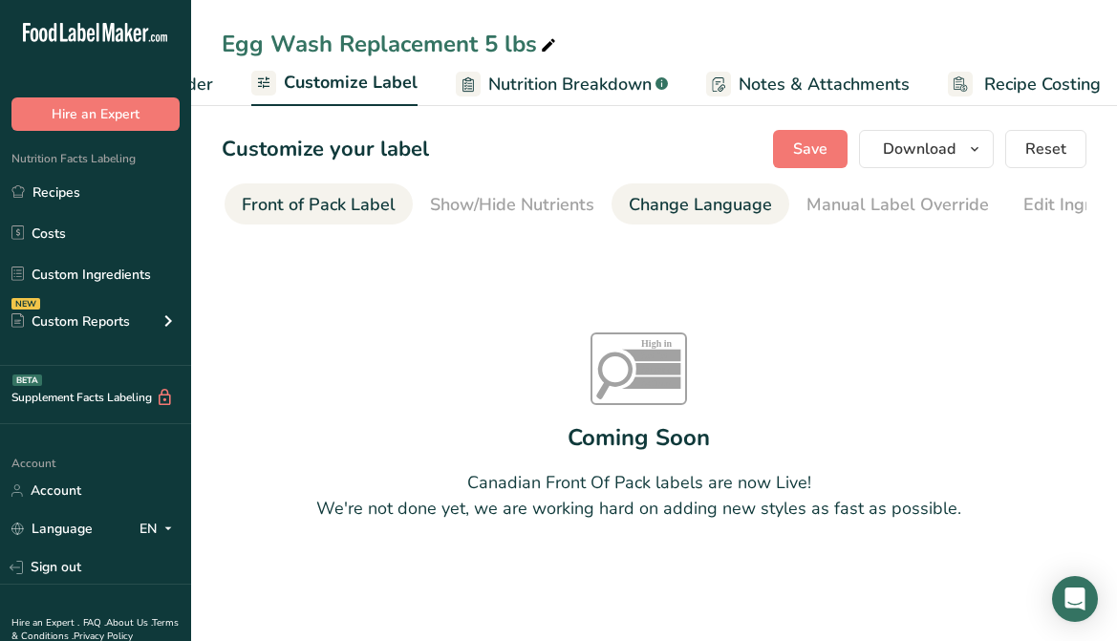
click at [690, 219] on link "Change Language" at bounding box center [700, 204] width 143 height 43
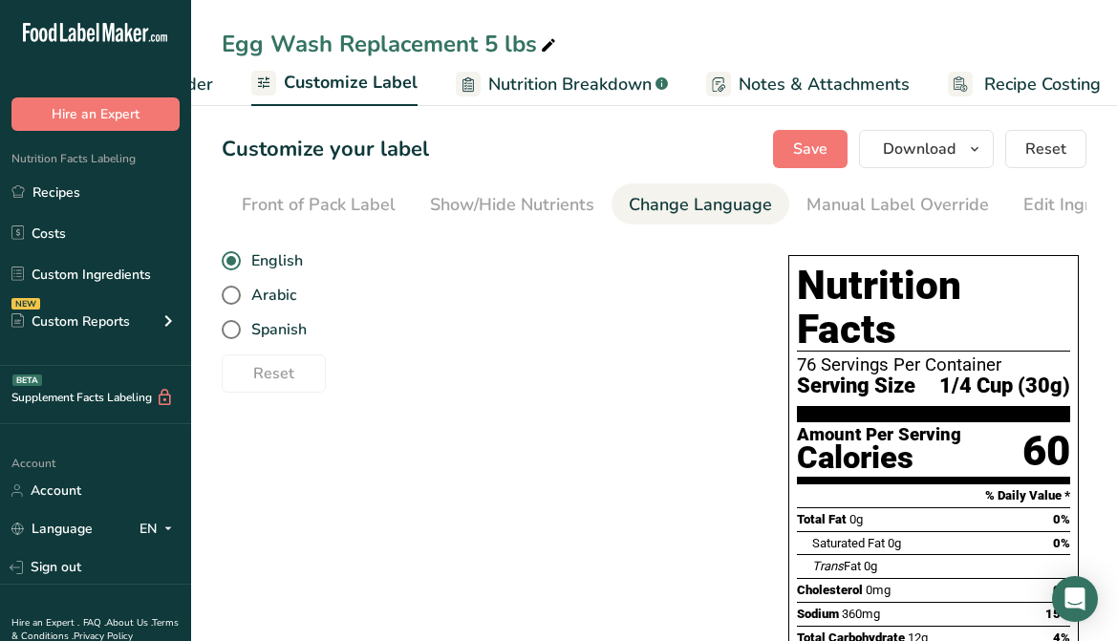
scroll to position [0, 524]
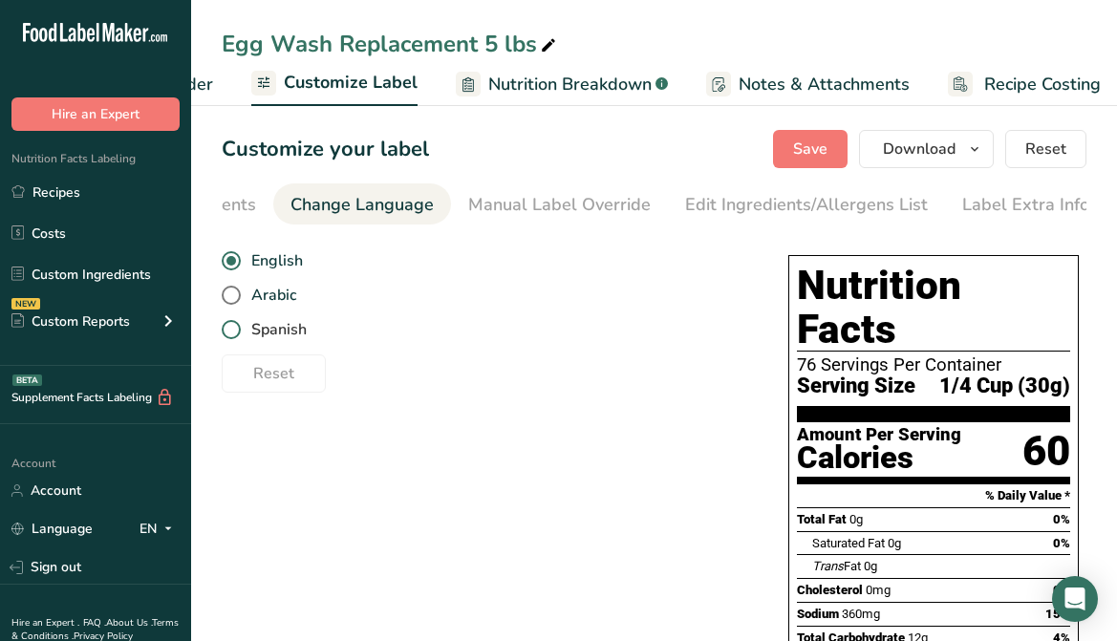
click at [235, 335] on span at bounding box center [231, 329] width 19 height 19
click at [234, 335] on input "Spanish" at bounding box center [228, 330] width 12 height 12
radio input "true"
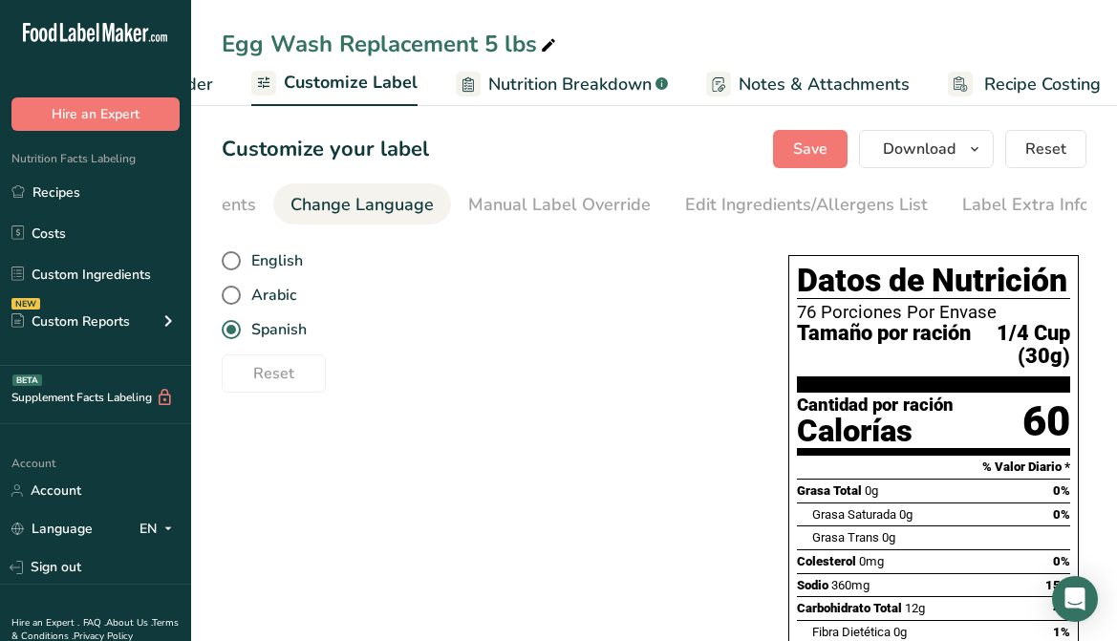
click at [230, 276] on div "English Arabic Spanish" at bounding box center [486, 295] width 528 height 103
click at [240, 261] on span at bounding box center [231, 260] width 19 height 19
click at [234, 261] on input "English" at bounding box center [228, 261] width 12 height 12
radio input "true"
radio input "false"
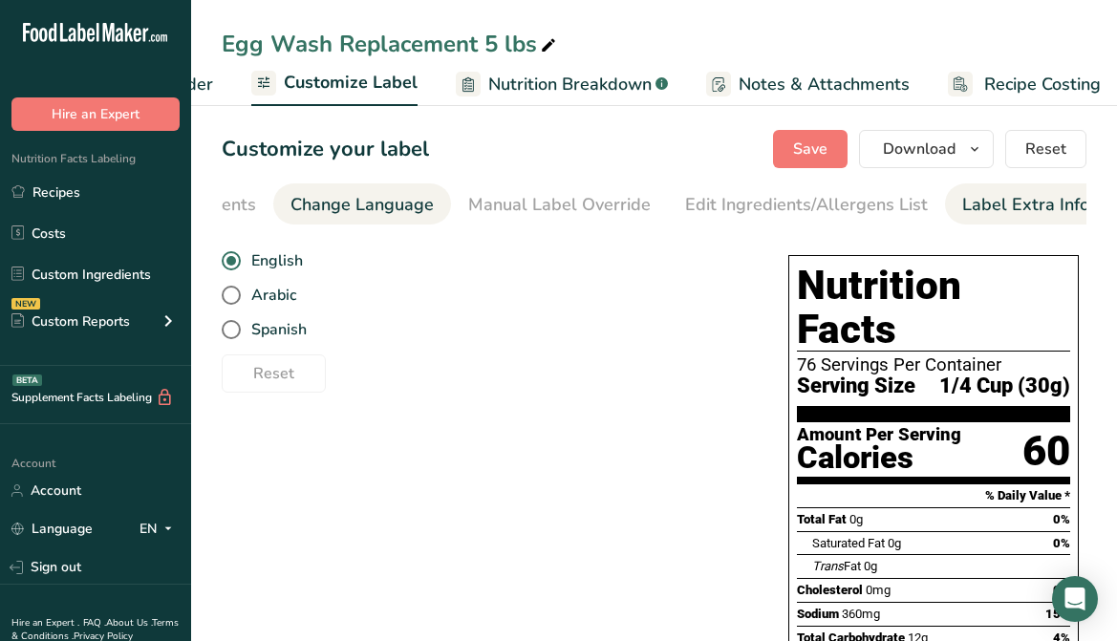
click at [982, 204] on div "Label Extra Info" at bounding box center [1025, 205] width 127 height 26
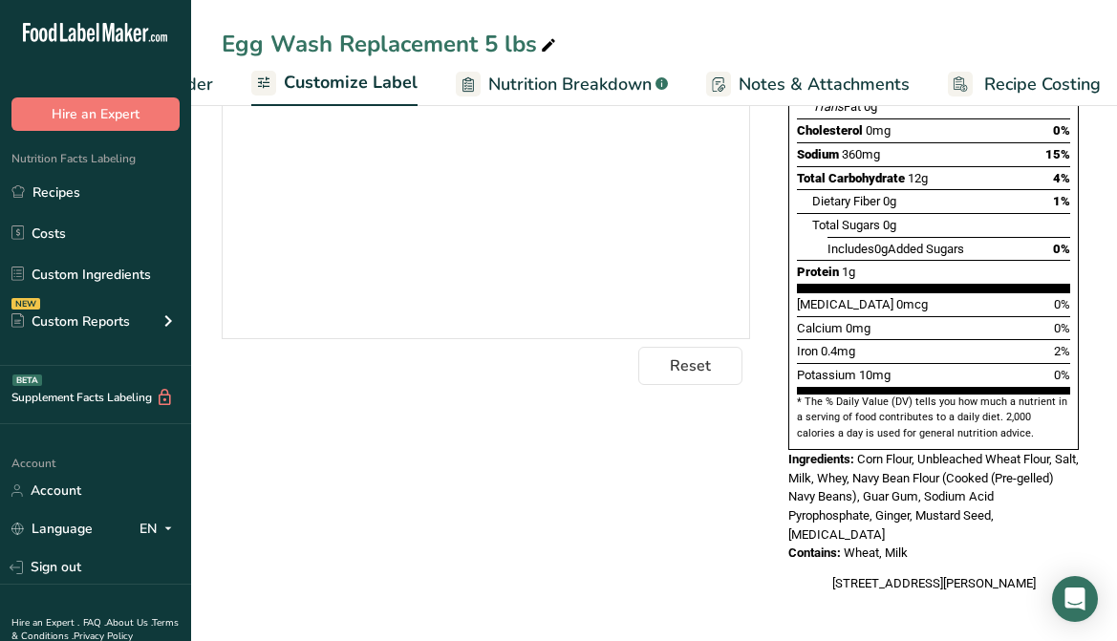
scroll to position [0, 0]
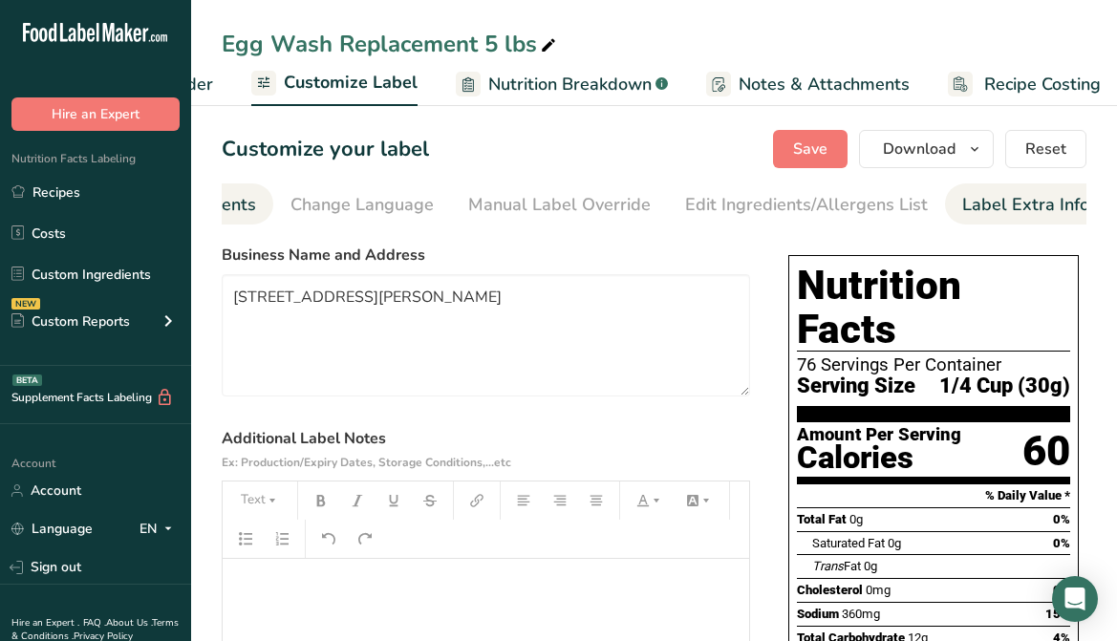
click at [240, 207] on div "Show/Hide Nutrients" at bounding box center [174, 205] width 164 height 26
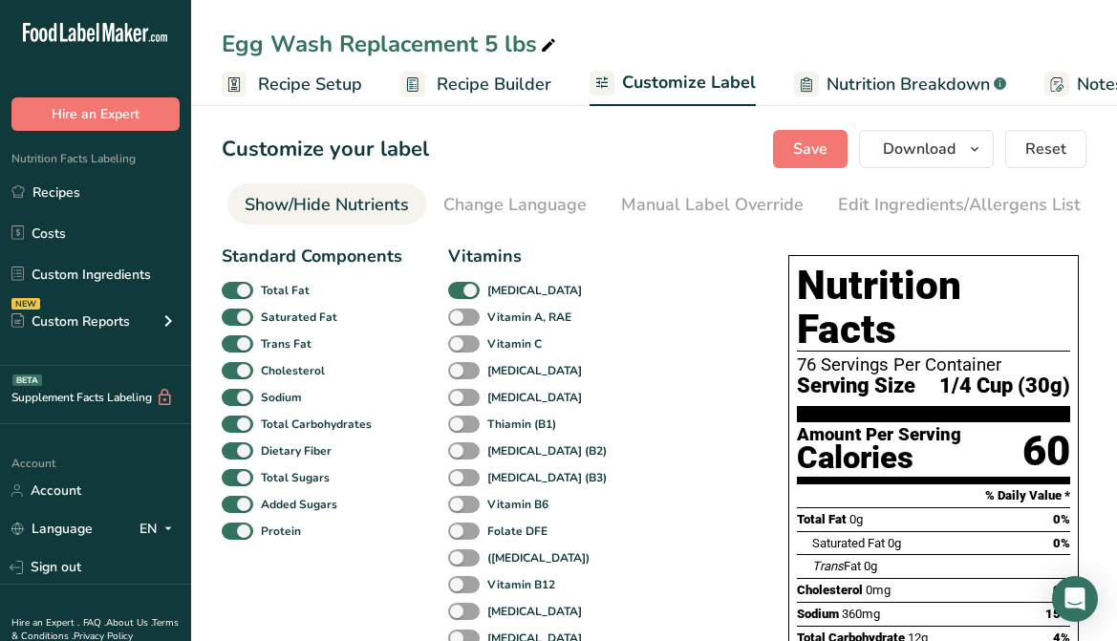
click at [309, 88] on span "Recipe Setup" at bounding box center [310, 85] width 104 height 26
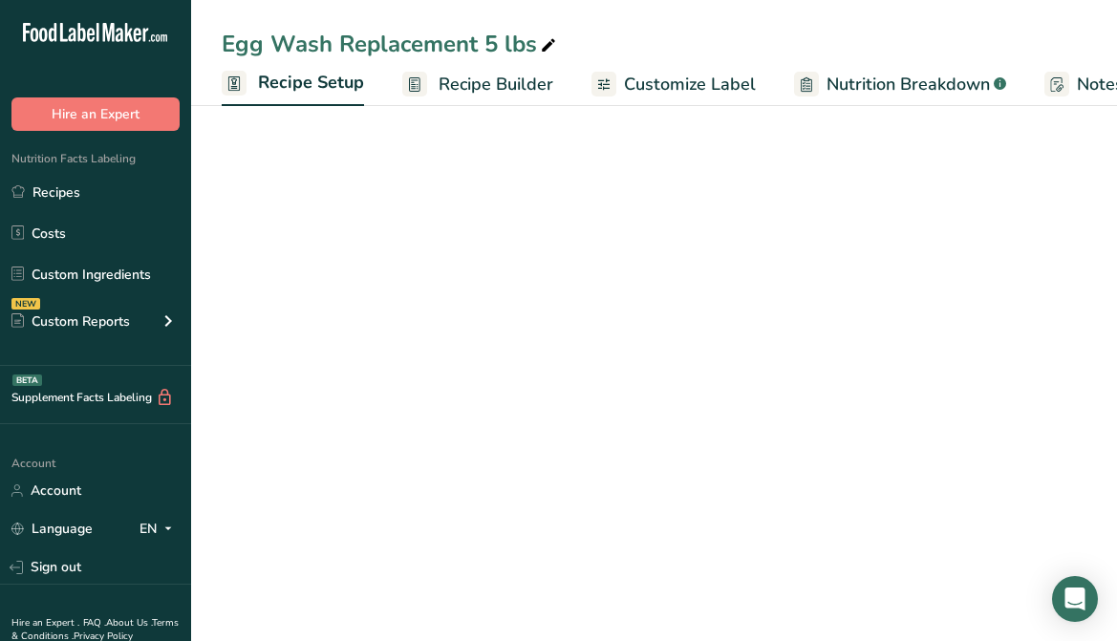
scroll to position [0, 7]
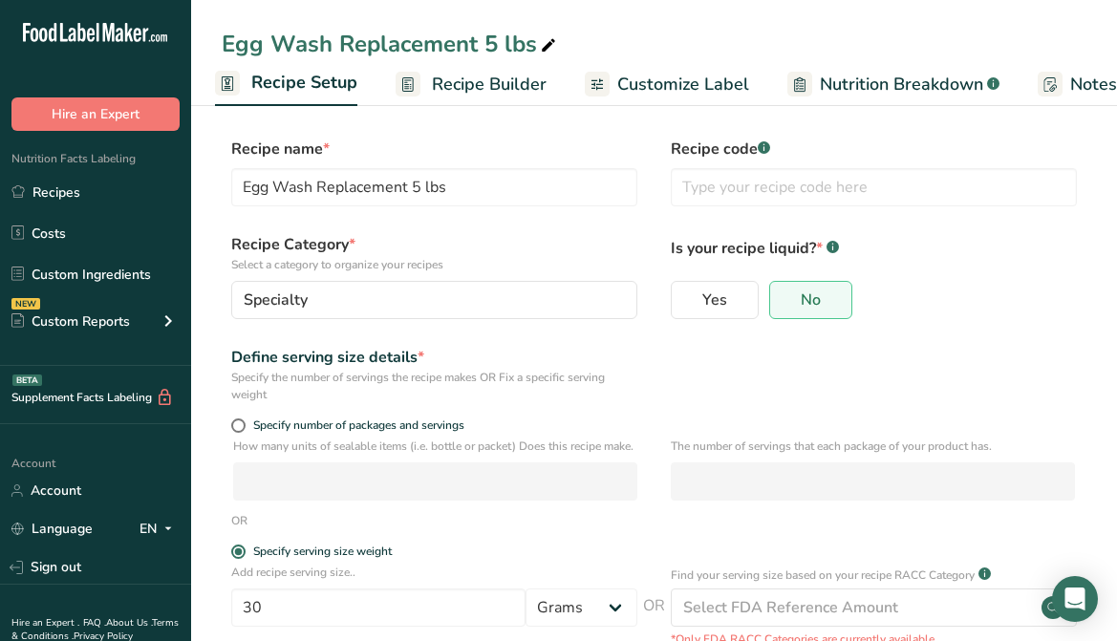
click at [492, 76] on span "Recipe Builder" at bounding box center [489, 85] width 115 height 26
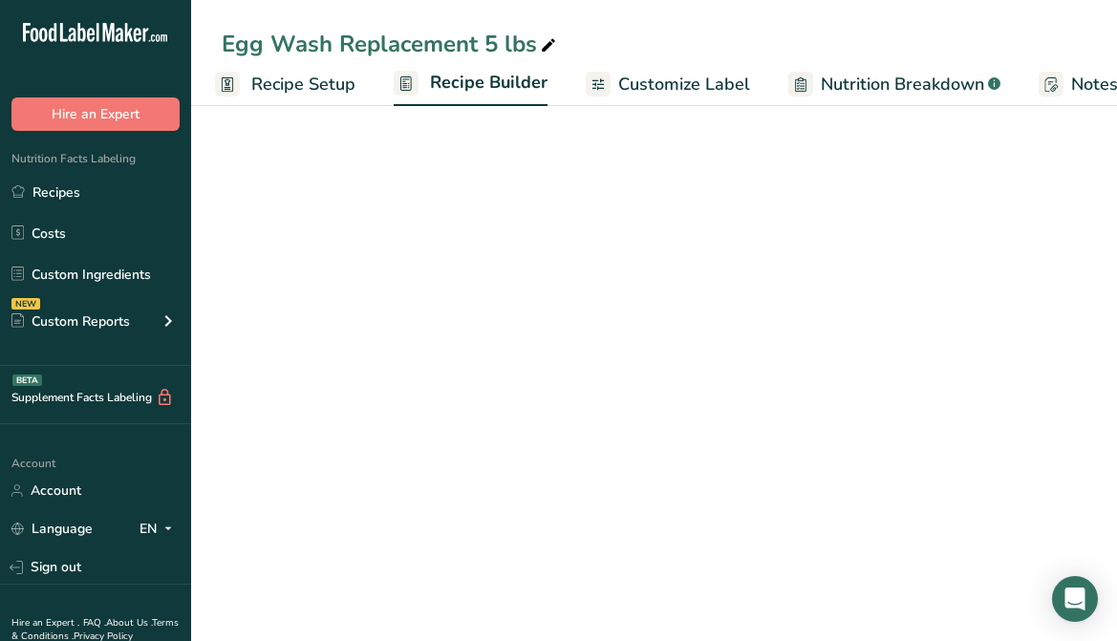
scroll to position [0, 184]
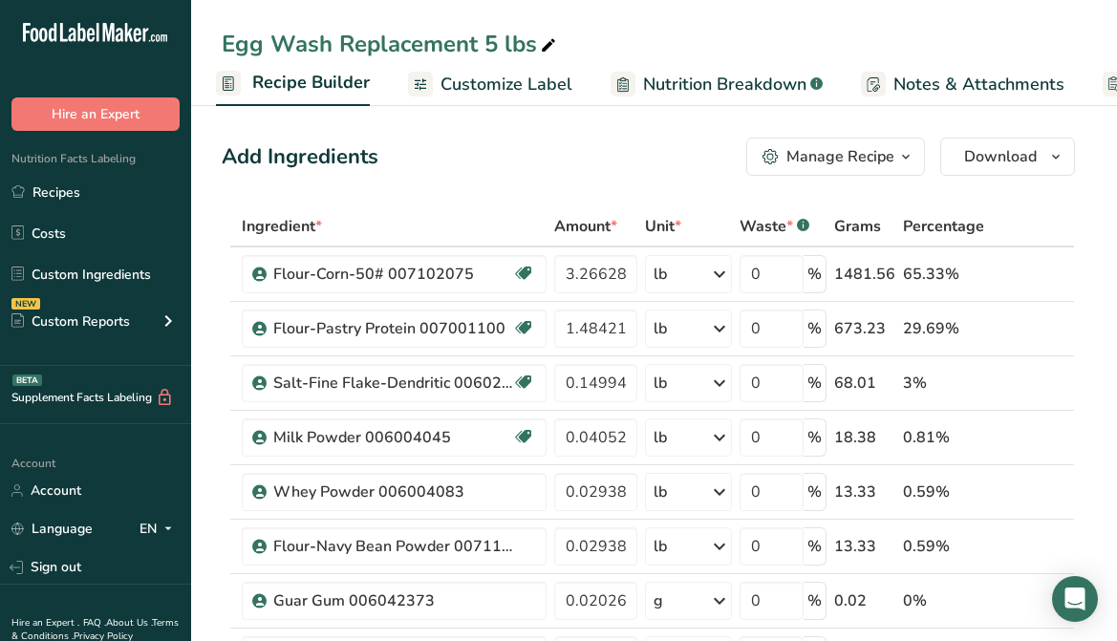
click at [695, 79] on span "Nutrition Breakdown" at bounding box center [724, 85] width 163 height 26
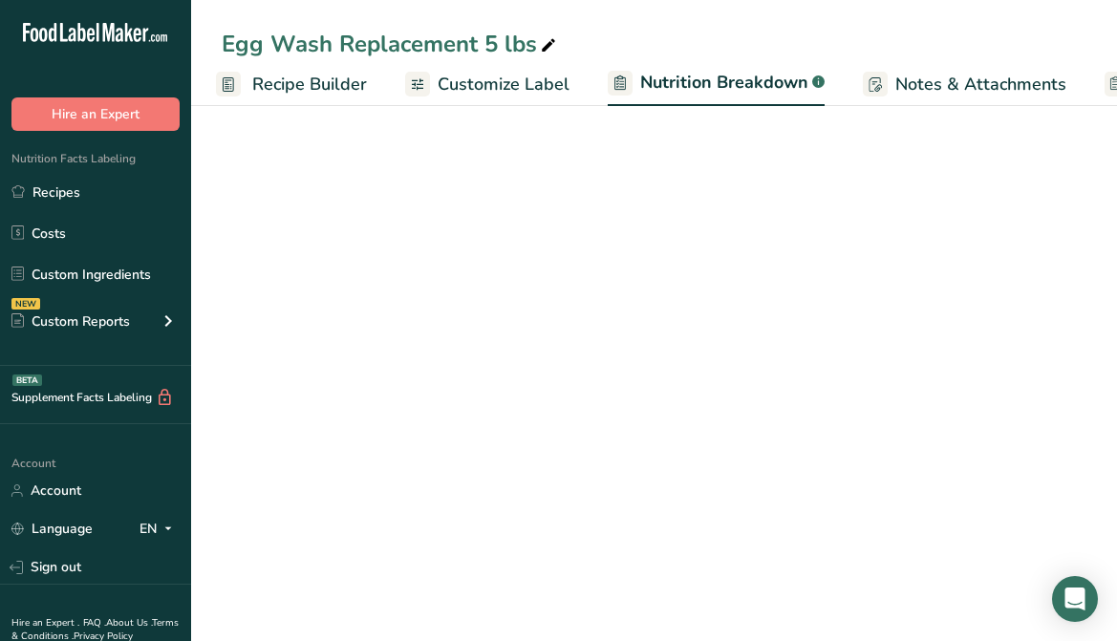
scroll to position [0, 354]
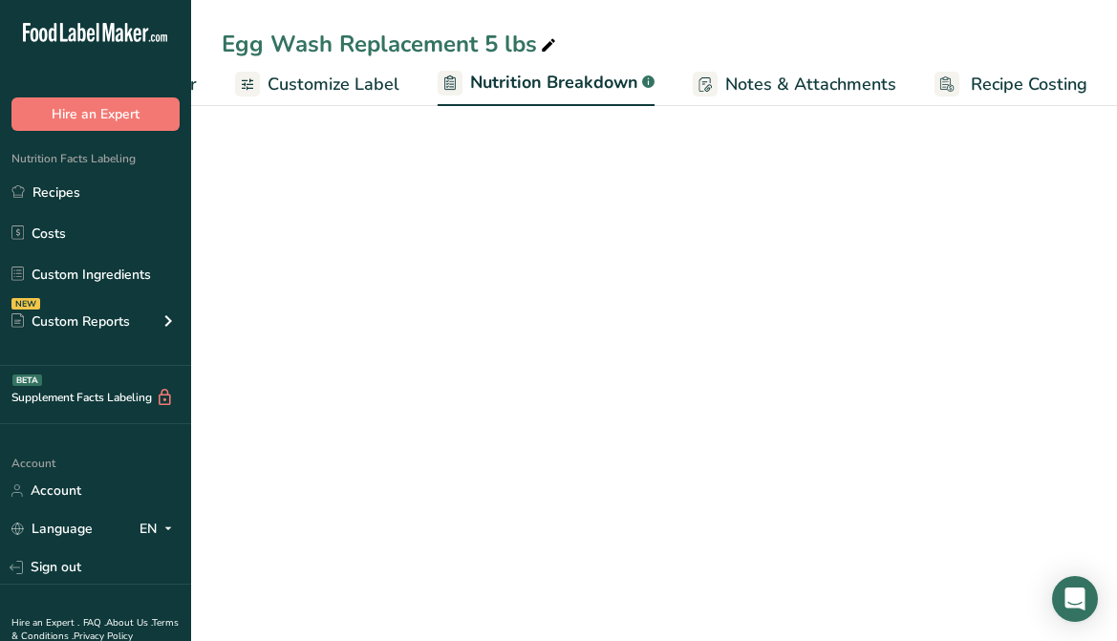
select select "Calories"
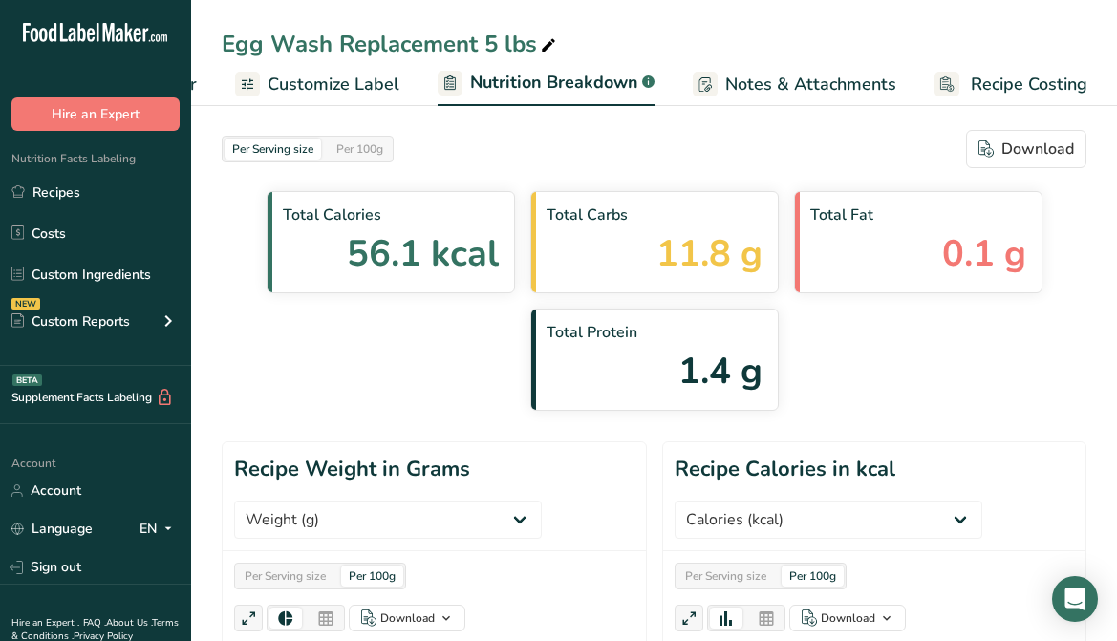
click at [336, 83] on span "Customize Label" at bounding box center [334, 85] width 132 height 26
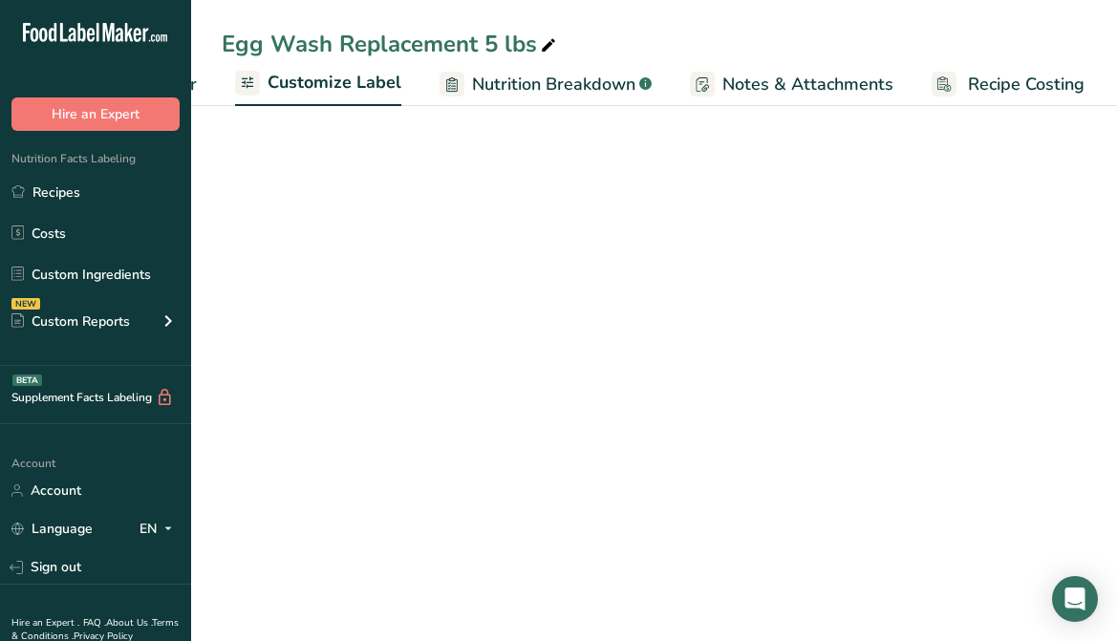
scroll to position [0, 353]
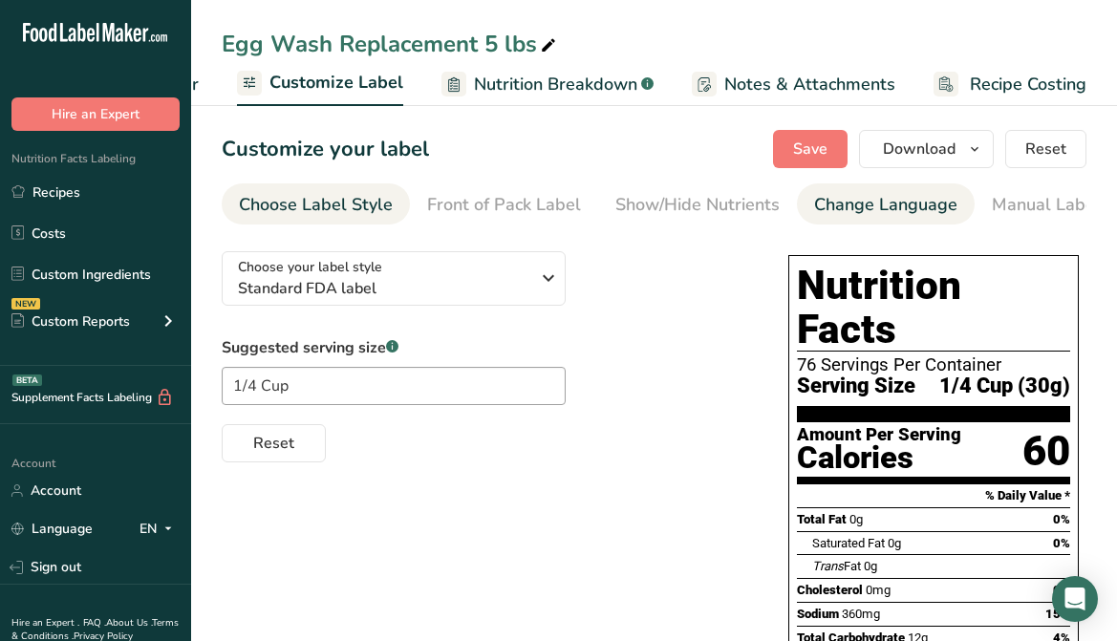
click at [916, 204] on div "Change Language" at bounding box center [885, 205] width 143 height 26
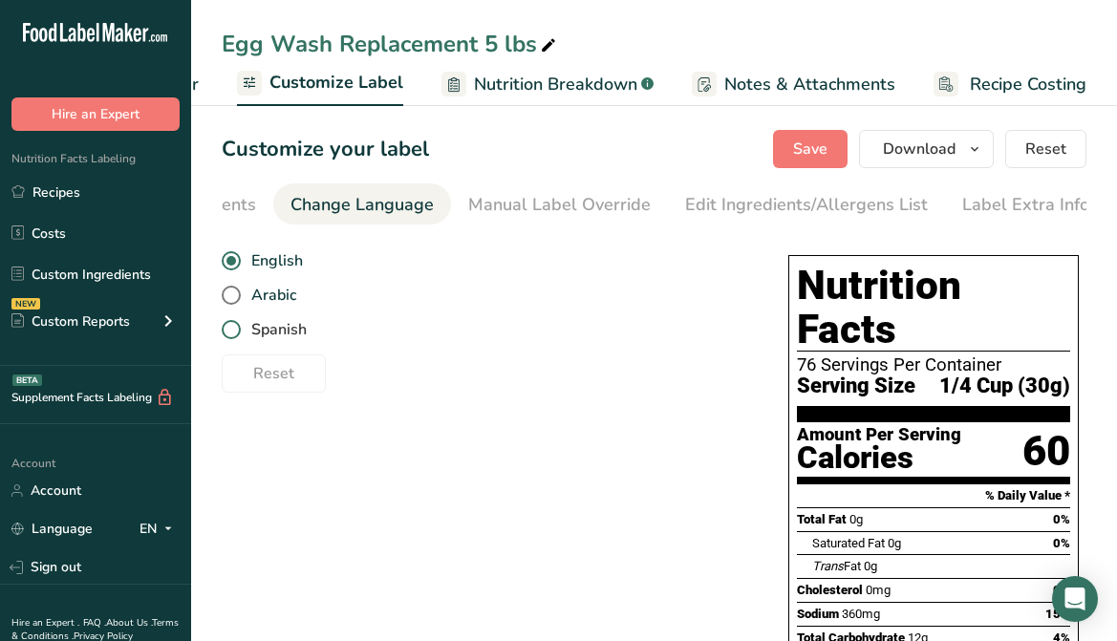
click at [235, 325] on span at bounding box center [231, 329] width 19 height 19
click at [234, 325] on input "Spanish" at bounding box center [228, 330] width 12 height 12
radio input "true"
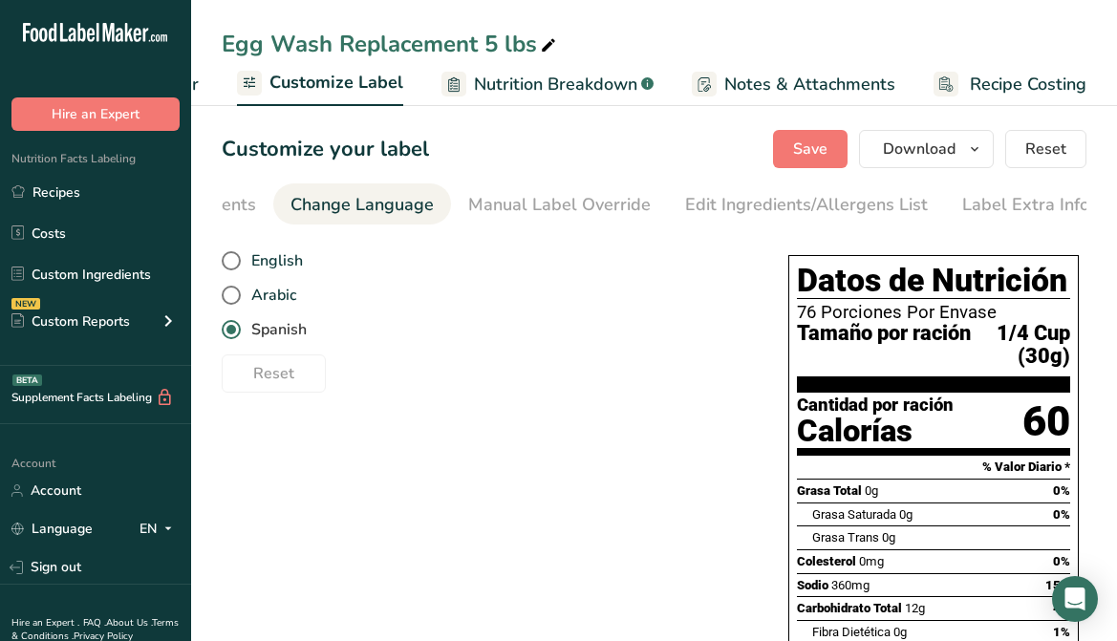
click at [235, 334] on span at bounding box center [231, 329] width 19 height 19
click at [234, 334] on input "Spanish" at bounding box center [228, 330] width 12 height 12
click at [237, 268] on span at bounding box center [231, 260] width 19 height 19
click at [234, 268] on input "English" at bounding box center [228, 261] width 12 height 12
radio input "true"
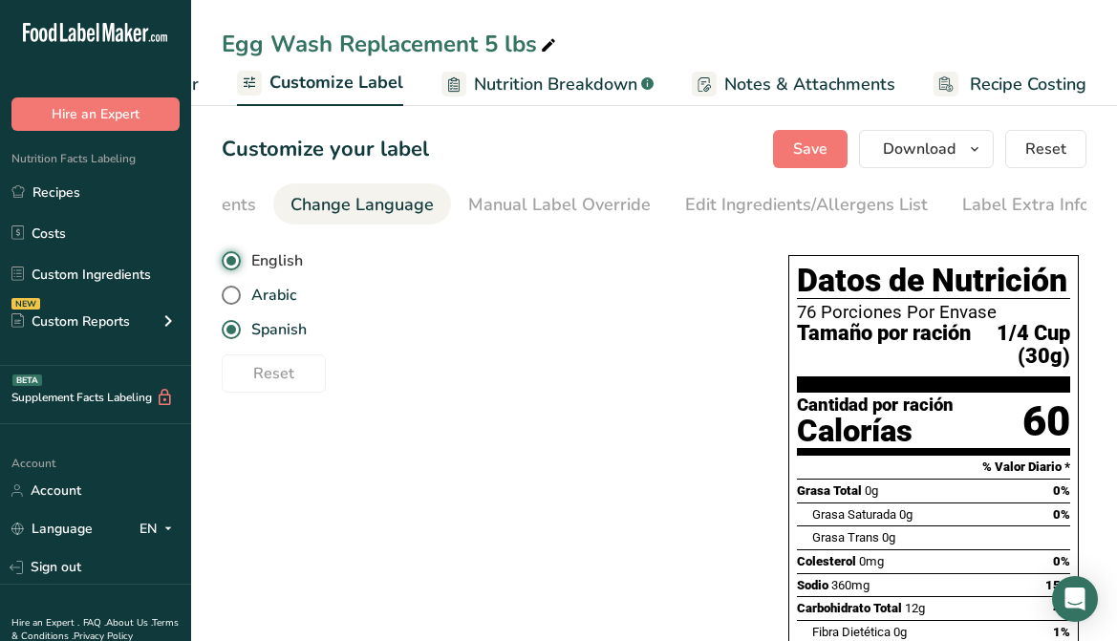
radio input "false"
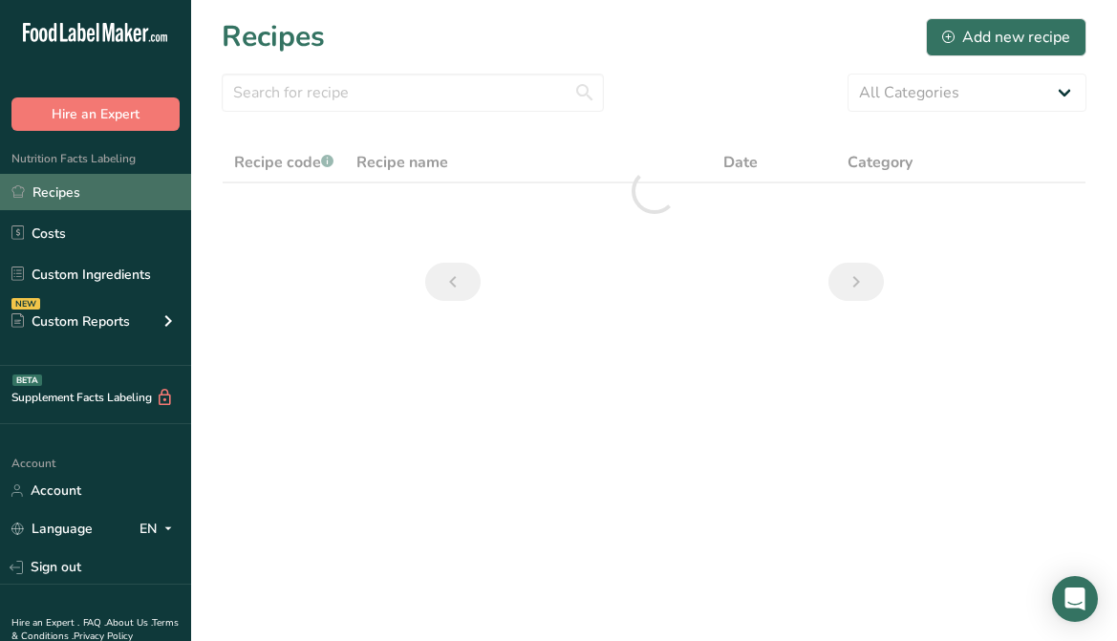
click at [61, 195] on link "Recipes" at bounding box center [95, 192] width 191 height 36
